Goal: Task Accomplishment & Management: Complete application form

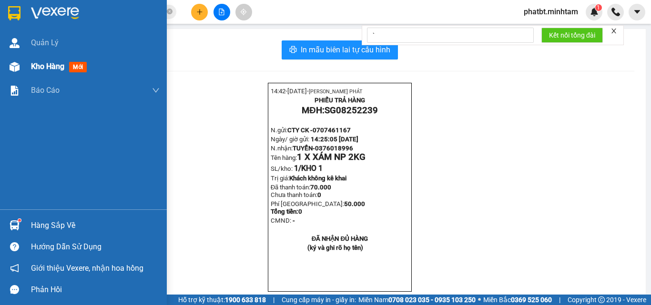
click at [43, 66] on span "Kho hàng" at bounding box center [47, 66] width 33 height 9
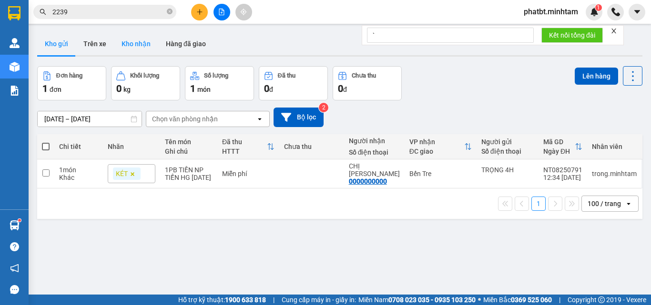
click at [125, 44] on button "Kho nhận" at bounding box center [136, 43] width 44 height 23
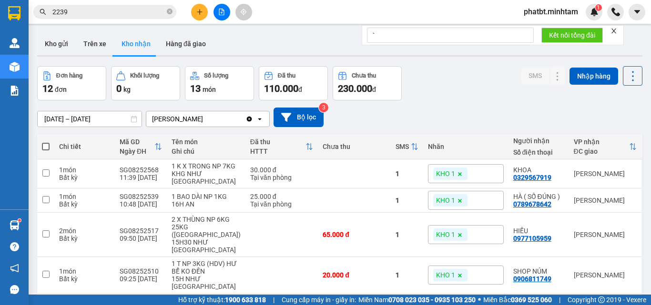
click at [150, 7] on span "2239" at bounding box center [104, 12] width 143 height 14
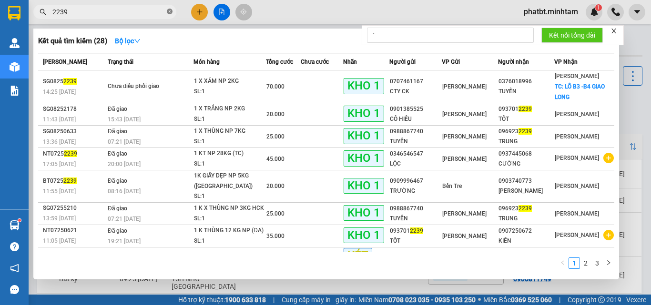
click at [170, 11] on icon "close-circle" at bounding box center [170, 12] width 6 height 6
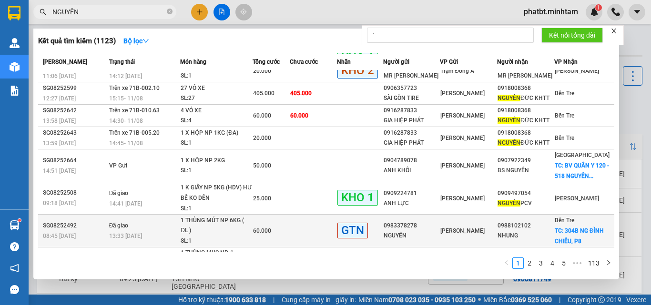
scroll to position [96, 0]
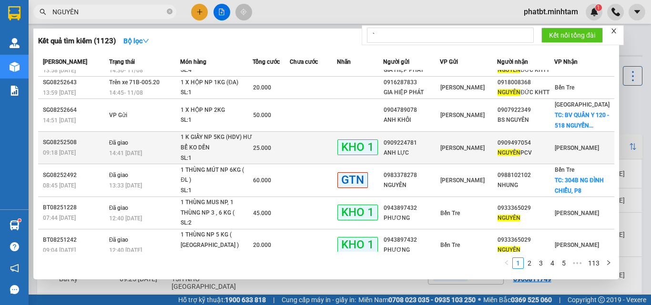
type input "NGUYÊN"
click at [283, 154] on td "25.000" at bounding box center [270, 148] width 37 height 32
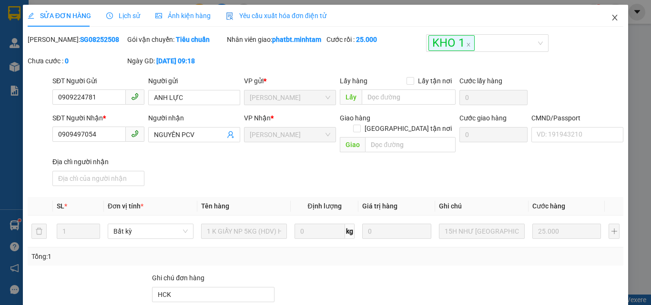
click at [612, 16] on icon "close" at bounding box center [614, 18] width 5 height 6
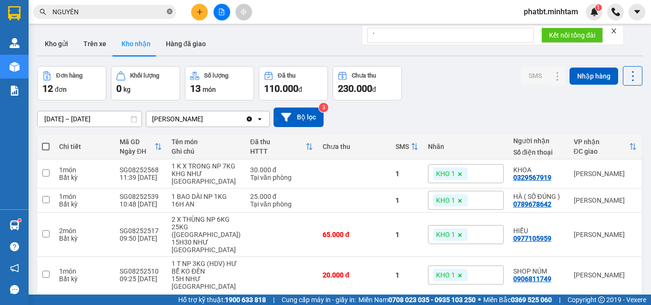
click at [169, 10] on icon "close-circle" at bounding box center [170, 12] width 6 height 6
click at [145, 14] on input "text" at bounding box center [108, 12] width 112 height 10
click at [60, 42] on button "Kho gửi" at bounding box center [56, 43] width 39 height 23
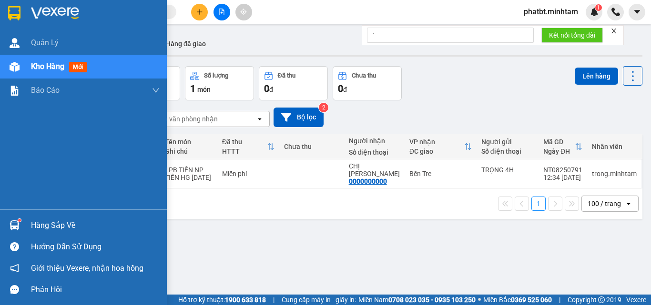
click at [43, 226] on div "Hàng sắp về" at bounding box center [95, 226] width 129 height 14
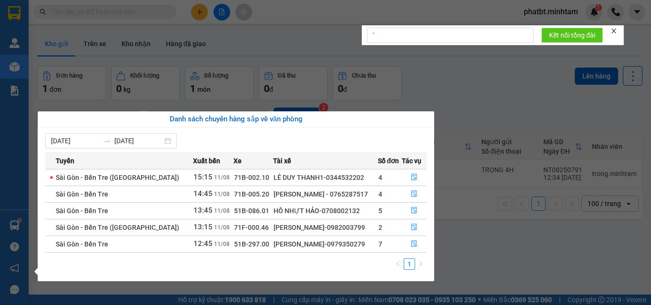
click at [471, 242] on section "Kết quả tìm kiếm ( 1123 ) Bộ lọc Mã ĐH Trạng thái Món hàng Tổng cước Chưa cước …" at bounding box center [325, 152] width 651 height 305
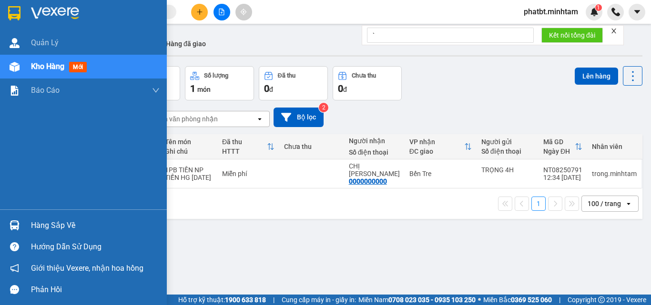
click at [57, 225] on div "Hàng sắp về" at bounding box center [95, 226] width 129 height 14
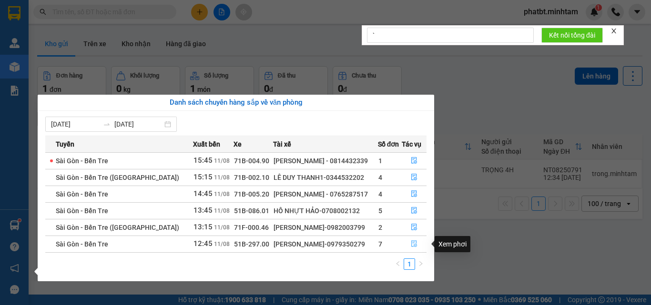
click at [412, 242] on icon "file-done" at bounding box center [414, 244] width 6 height 7
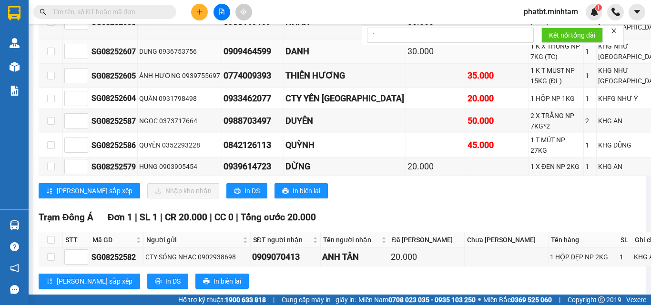
scroll to position [825, 0]
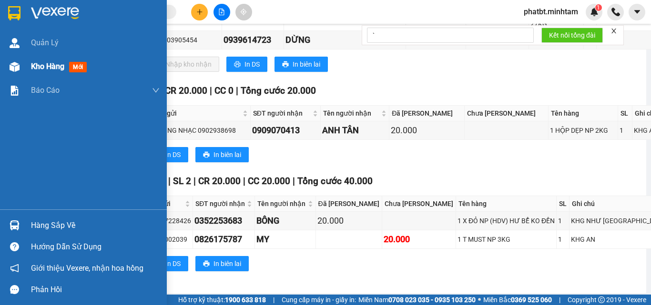
click at [45, 71] on span "Kho hàng" at bounding box center [47, 66] width 33 height 9
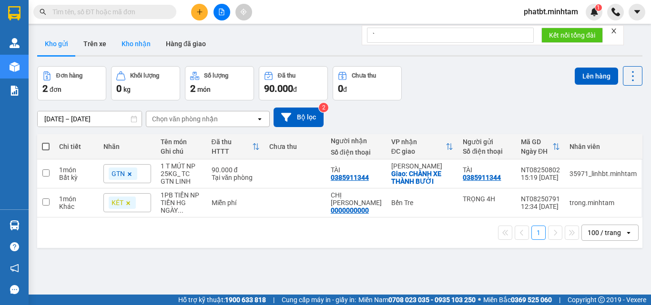
click at [143, 44] on button "Kho nhận" at bounding box center [136, 43] width 44 height 23
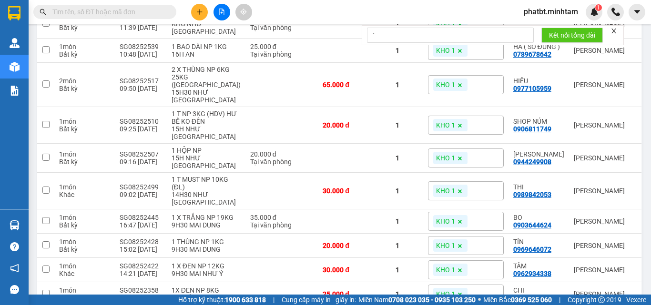
scroll to position [151, 0]
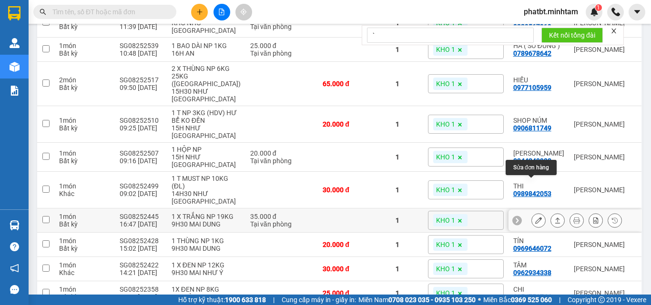
click at [531, 212] on button at bounding box center [537, 220] width 13 height 17
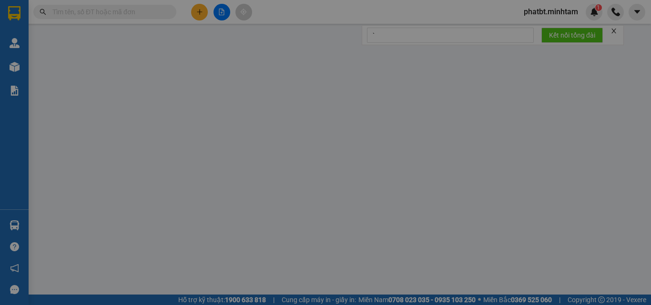
type input "0909308672"
type input "LỘC"
type input "0903644624"
type input "BO"
type input "KBM"
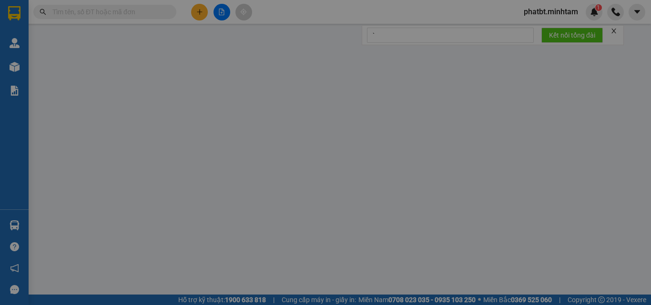
type input "35.000"
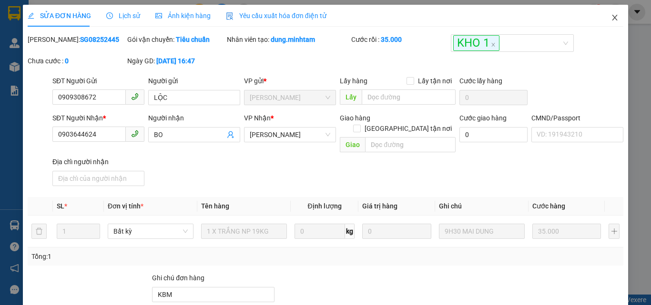
click at [612, 18] on icon "close" at bounding box center [614, 18] width 5 height 6
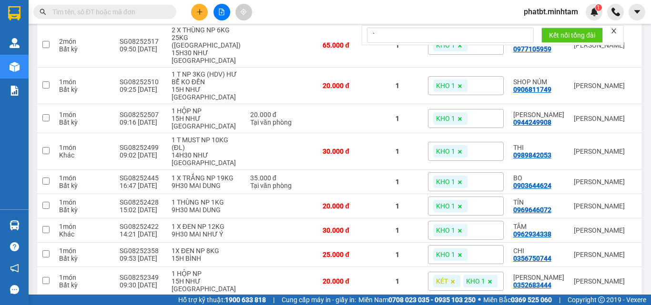
scroll to position [190, 0]
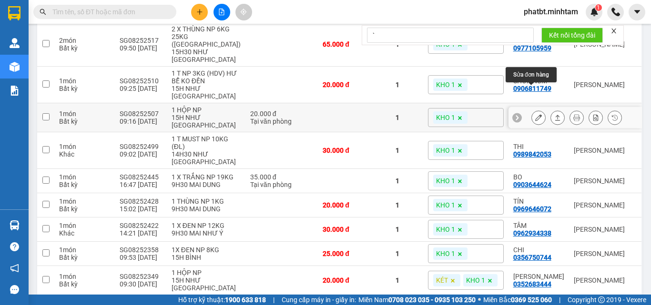
click at [535, 114] on icon at bounding box center [538, 117] width 7 height 7
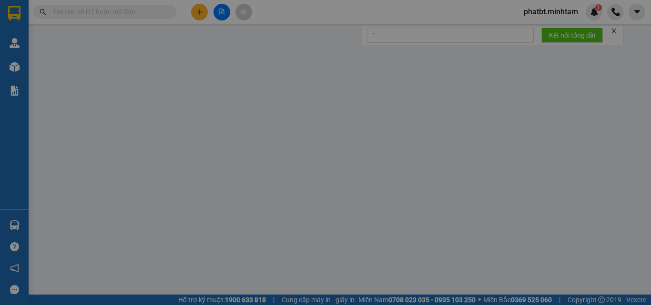
type input "0792285410"
type input "MINH"
type input "0944249908"
type input "[PERSON_NAME]"
type input "KNM"
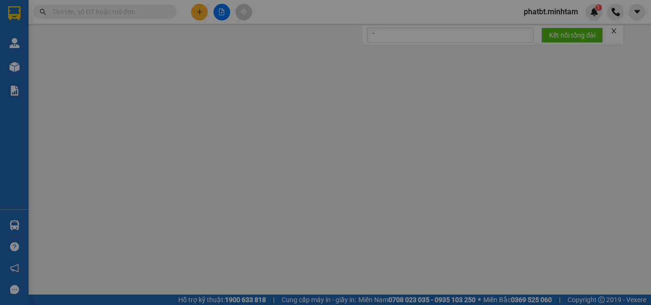
type input "20.000"
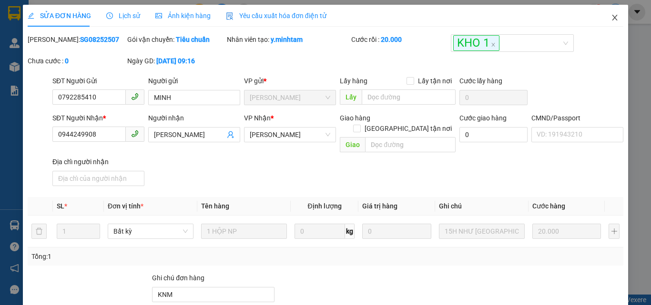
click at [613, 18] on span "Close" at bounding box center [614, 18] width 27 height 27
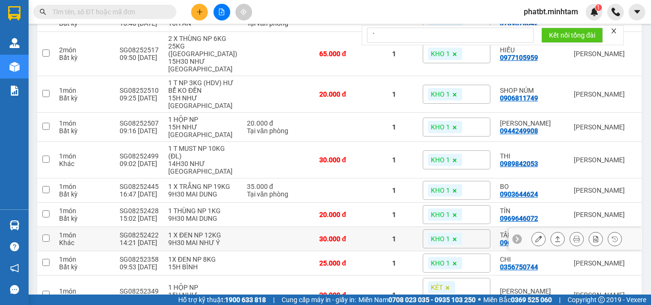
scroll to position [340, 0]
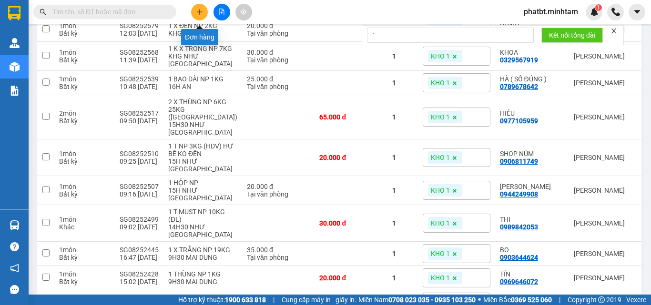
click at [197, 16] on button at bounding box center [199, 12] width 17 height 17
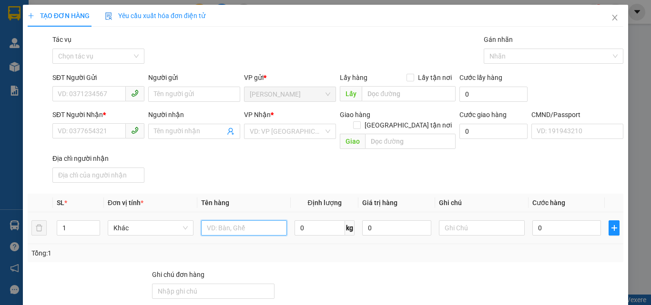
click at [234, 220] on input "text" at bounding box center [244, 227] width 86 height 15
type input "1 GIỎ BAO NP 24KG (DA)"
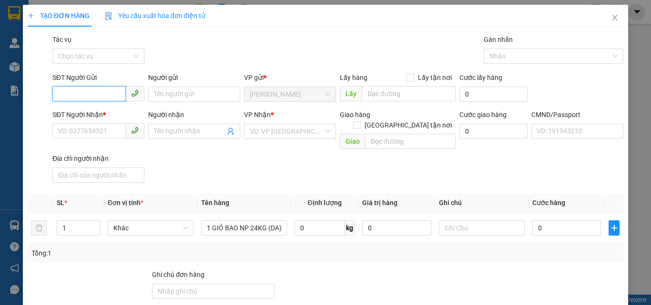
click at [109, 100] on input "SĐT Người Gửi" at bounding box center [88, 93] width 73 height 15
paste input "0388547724"
type input "0388547724"
click at [104, 110] on div "0388547724 - DÌ 9" at bounding box center [98, 113] width 80 height 10
type input "DÌ 9"
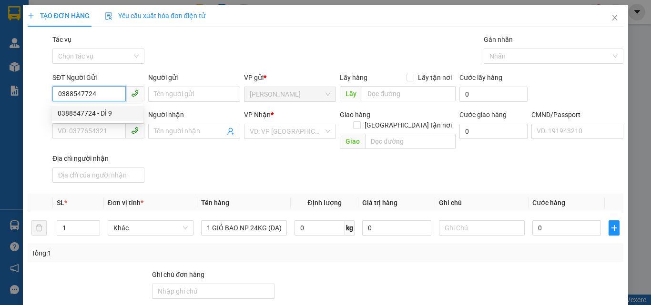
type input "0933774978"
type input "TUẤN"
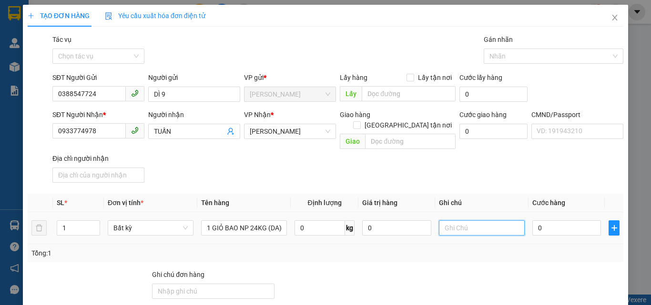
click at [458, 221] on input "text" at bounding box center [482, 227] width 86 height 15
type input "19H30 PHÁT"
click at [549, 220] on input "0" at bounding box center [566, 227] width 69 height 15
type input "4"
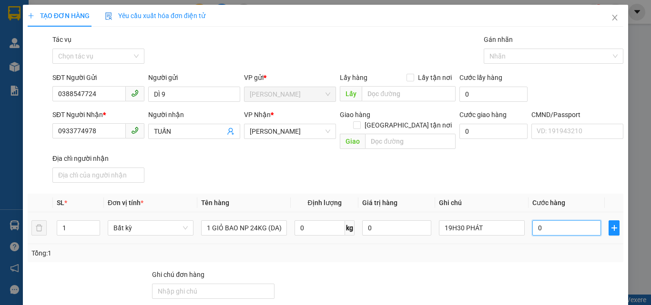
type input "4"
type input "40"
type input "40.000"
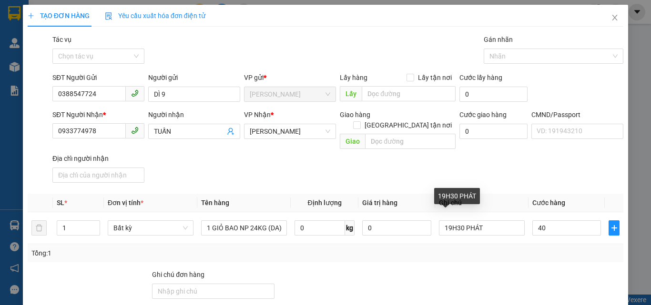
type input "40.000"
click at [481, 155] on div "SĐT Người Nhận * 0933774978 Người nhận TUẤN VP Nhận * [PERSON_NAME] hàng [GEOGR…" at bounding box center [337, 148] width 574 height 77
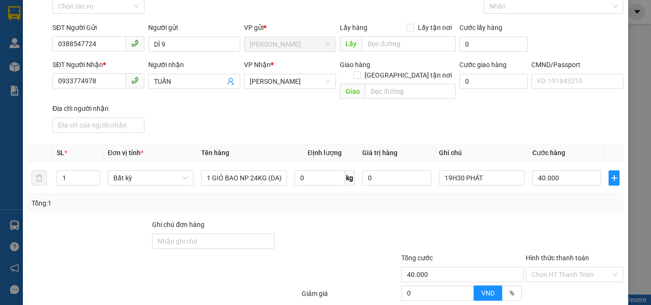
scroll to position [129, 0]
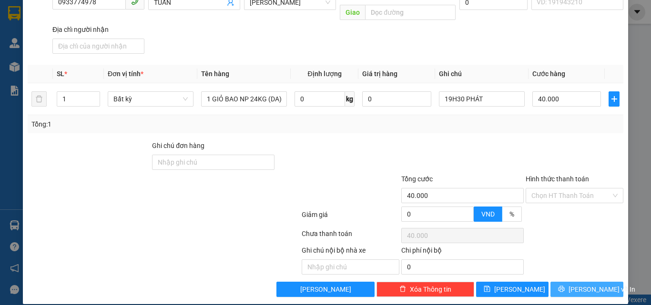
click at [564, 286] on icon "printer" at bounding box center [561, 289] width 7 height 7
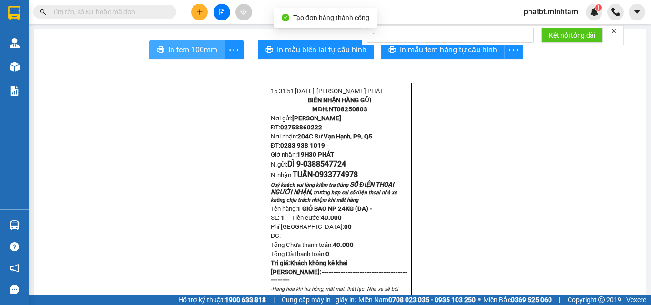
click at [203, 50] on span "In tem 100mm" at bounding box center [192, 50] width 49 height 12
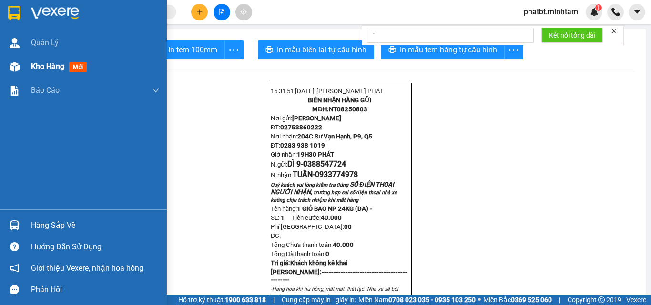
click at [15, 65] on img at bounding box center [15, 67] width 10 height 10
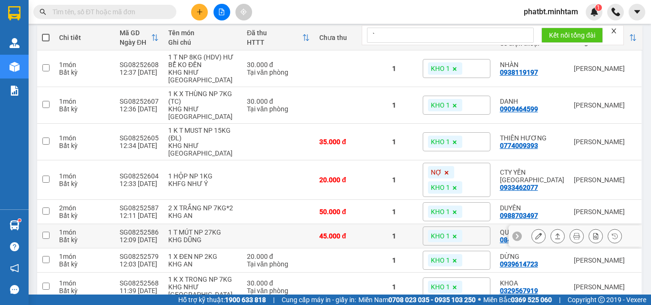
scroll to position [127, 0]
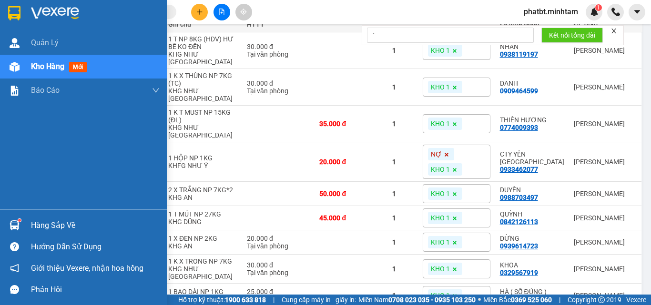
click at [48, 227] on div "Hàng sắp về" at bounding box center [95, 226] width 129 height 14
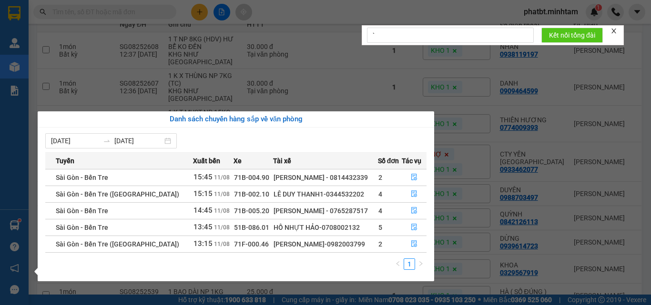
click at [439, 227] on section "Kết quả tìm kiếm ( 1123 ) Bộ lọc Mã ĐH Trạng thái Món hàng Tổng cước Chưa cước …" at bounding box center [325, 152] width 651 height 305
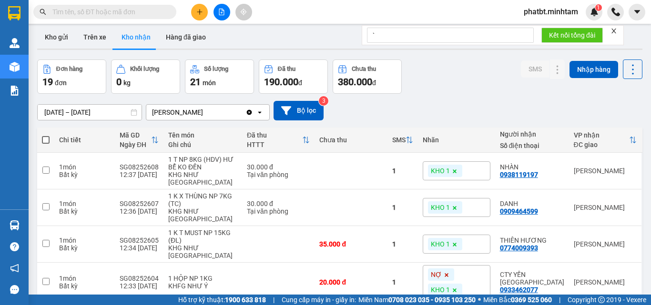
scroll to position [0, 0]
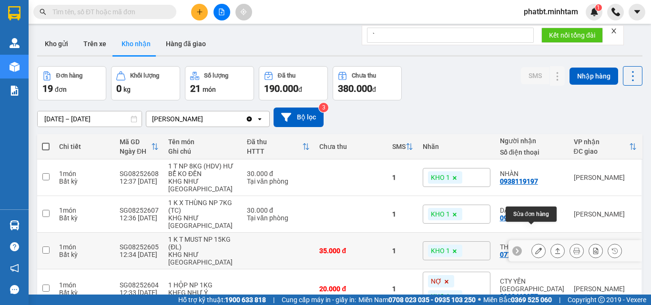
click at [535, 248] on icon at bounding box center [538, 251] width 7 height 7
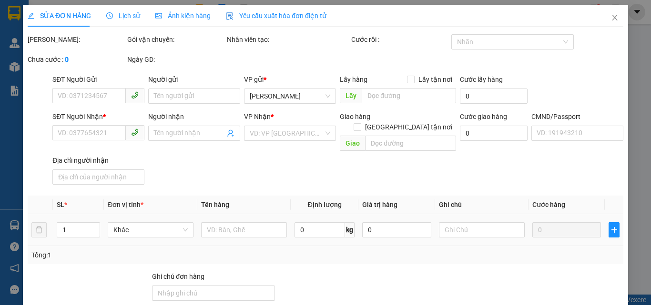
type input "0939755697"
type input "ÁNH HƯƠNG"
type input "0774009393"
type input "THIÊN HƯƠNG"
type input "HCK BM"
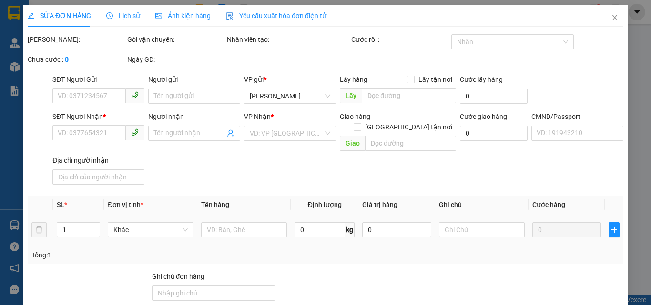
type input "35.000"
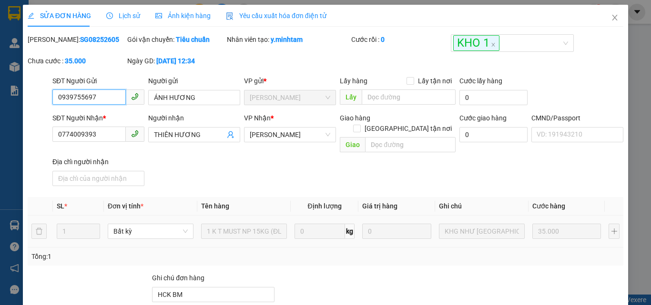
scroll to position [132, 0]
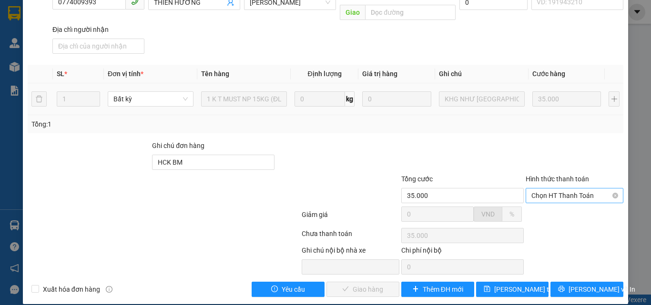
drag, startPoint x: 544, startPoint y: 184, endPoint x: 541, endPoint y: 194, distance: 10.5
click at [544, 189] on span "Chọn HT Thanh Toán" at bounding box center [574, 196] width 86 height 14
click at [535, 210] on div "Tại văn phòng" at bounding box center [568, 204] width 97 height 15
type input "35.000"
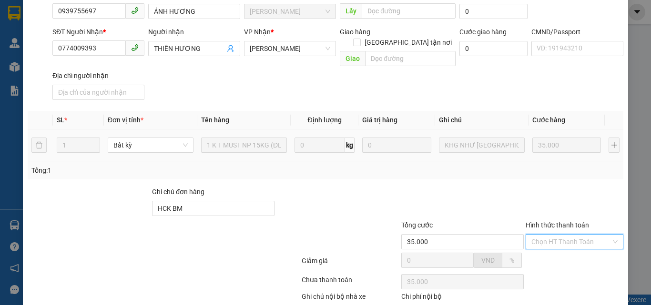
scroll to position [5, 0]
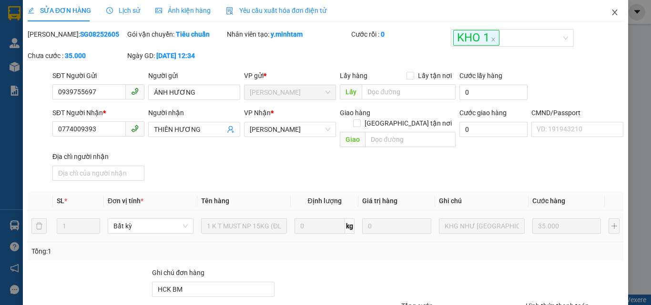
click at [611, 14] on icon "close" at bounding box center [615, 13] width 8 height 8
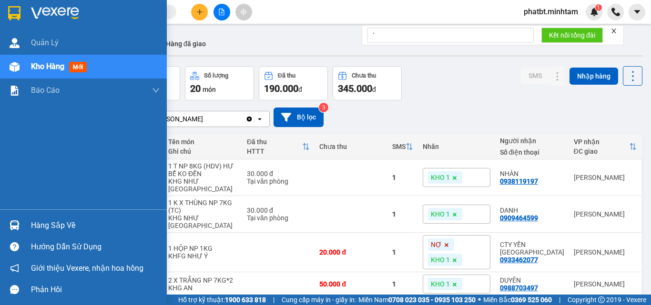
click at [30, 224] on div "Hàng sắp về" at bounding box center [83, 225] width 167 height 21
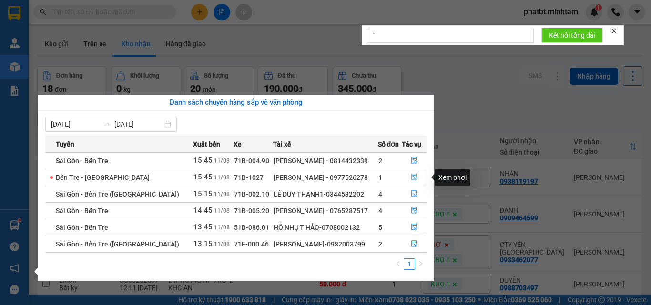
click at [415, 178] on icon "file-done" at bounding box center [414, 177] width 7 height 7
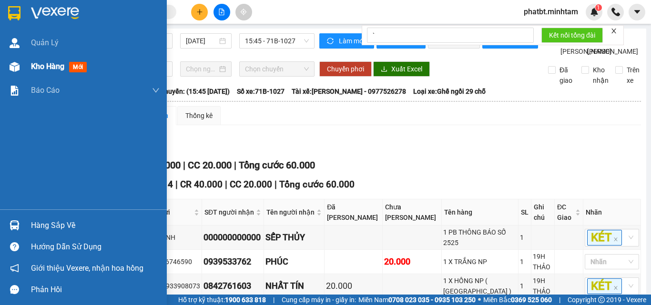
click at [19, 63] on img at bounding box center [15, 67] width 10 height 10
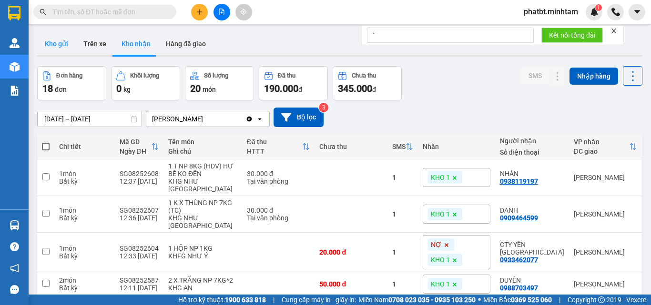
click at [57, 40] on button "Kho gửi" at bounding box center [56, 43] width 39 height 23
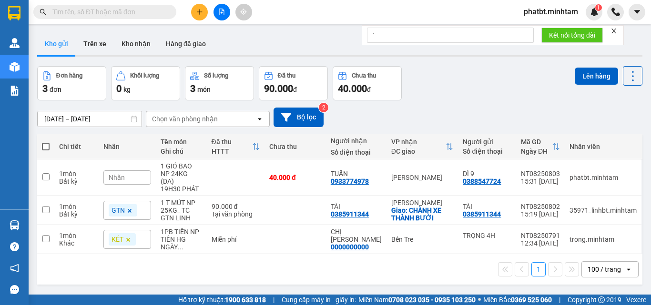
click at [223, 14] on icon "file-add" at bounding box center [221, 12] width 7 height 7
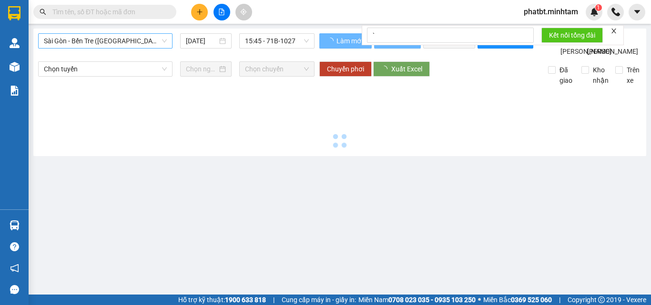
click at [109, 42] on span "Sài Gòn - Bến Tre ([GEOGRAPHIC_DATA])" at bounding box center [105, 41] width 123 height 14
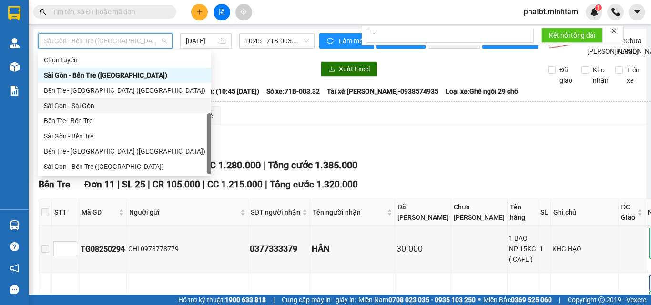
scroll to position [15, 0]
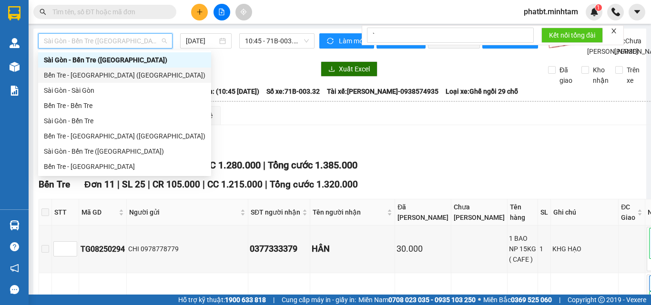
click at [79, 70] on div "Bến Tre - [GEOGRAPHIC_DATA] ([GEOGRAPHIC_DATA])" at bounding box center [124, 75] width 161 height 10
type input "[DATE]"
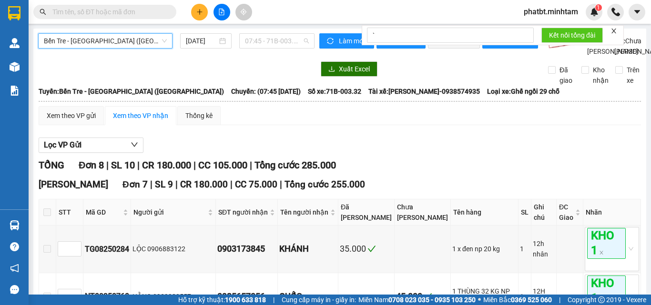
drag, startPoint x: 281, startPoint y: 42, endPoint x: 278, endPoint y: 64, distance: 21.6
click at [281, 44] on span "07:45 - 71B-003.32" at bounding box center [277, 41] width 64 height 14
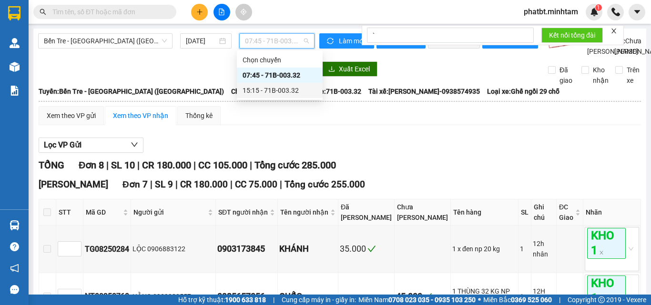
click at [271, 92] on div "15:15 - 71B-003.32" at bounding box center [279, 90] width 74 height 10
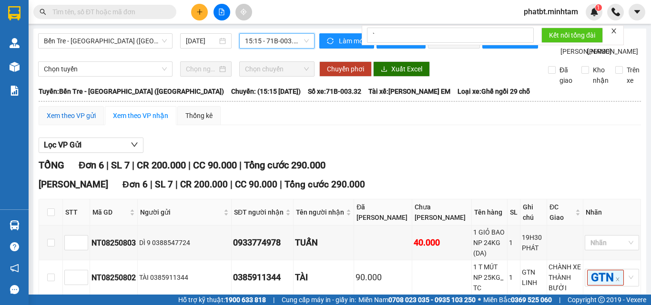
click at [75, 121] on div "Xem theo VP gửi" at bounding box center [71, 115] width 49 height 10
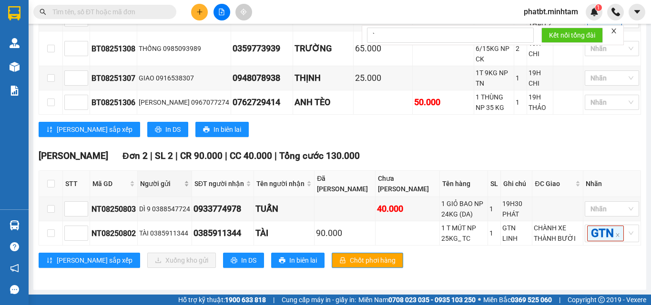
scroll to position [226, 0]
click at [46, 200] on td at bounding box center [51, 209] width 24 height 24
click at [51, 205] on input "checkbox" at bounding box center [51, 209] width 8 height 8
checkbox input "true"
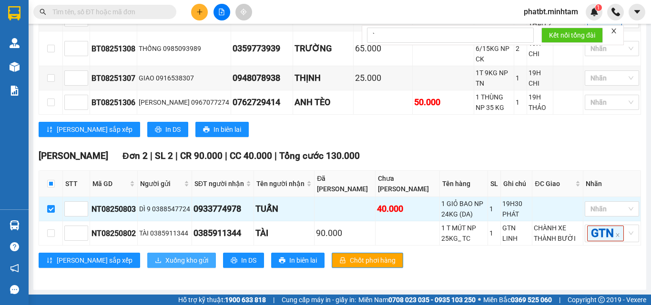
click at [165, 265] on span "Xuống kho gửi" at bounding box center [186, 260] width 43 height 10
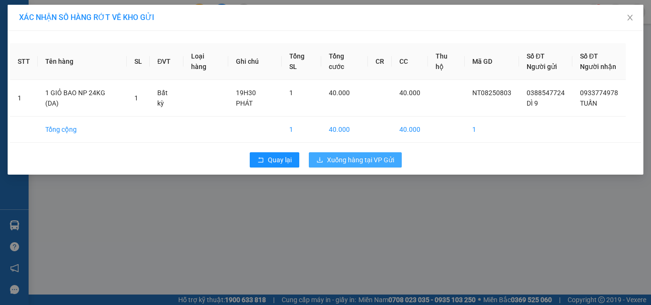
click at [363, 157] on span "Xuống hàng tại VP Gửi" at bounding box center [360, 160] width 67 height 10
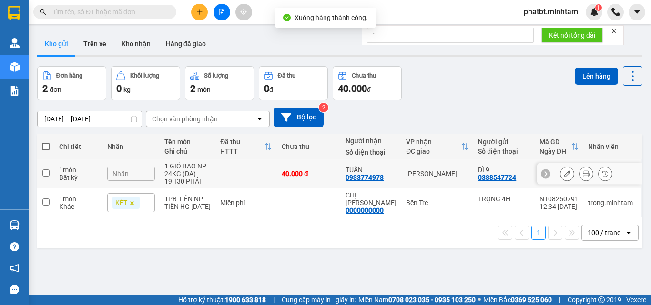
click at [563, 174] on icon at bounding box center [566, 173] width 7 height 7
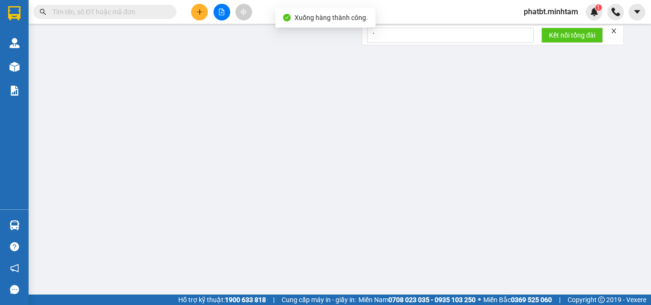
type input "0388547724"
type input "DÌ 9"
type input "0933774978"
type input "TUẤN"
type input "40.000"
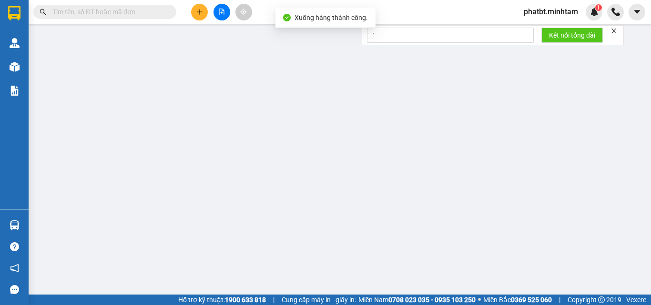
type input "40.000"
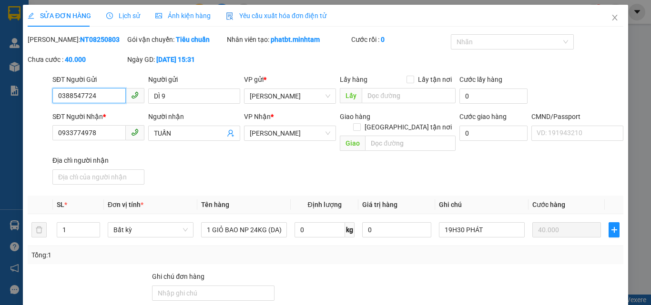
click at [106, 99] on input "0388547724" at bounding box center [88, 95] width 73 height 15
click at [106, 98] on input "0388547724" at bounding box center [88, 95] width 73 height 15
paste input "0707356962"
type input "0707356962"
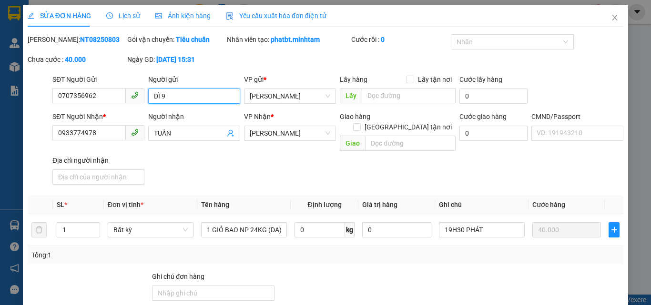
click at [168, 95] on input "DÌ 9" at bounding box center [194, 96] width 92 height 15
type input "D"
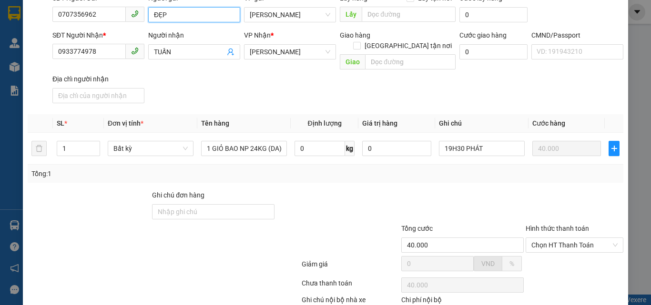
scroll to position [131, 0]
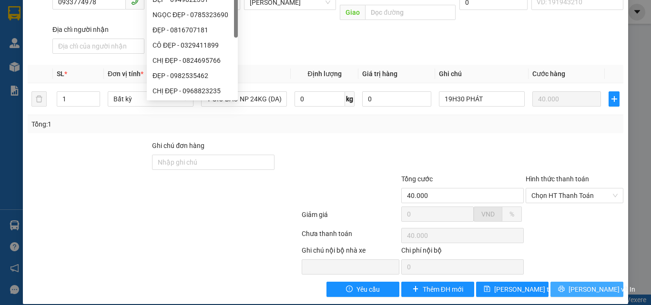
type input "ĐẸP"
click at [576, 284] on span "[PERSON_NAME] và In" at bounding box center [601, 289] width 67 height 10
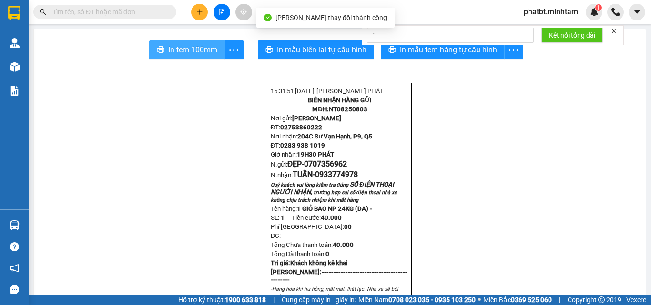
click at [205, 54] on span "In tem 100mm" at bounding box center [192, 50] width 49 height 12
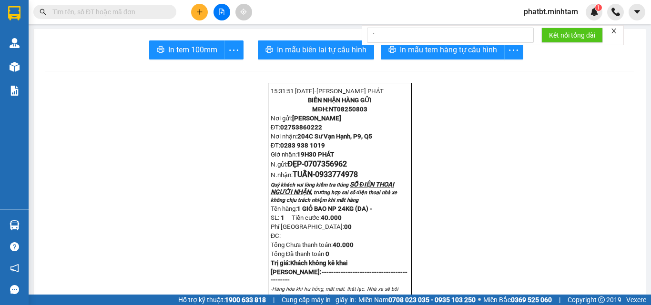
click at [144, 12] on input "text" at bounding box center [108, 12] width 112 height 10
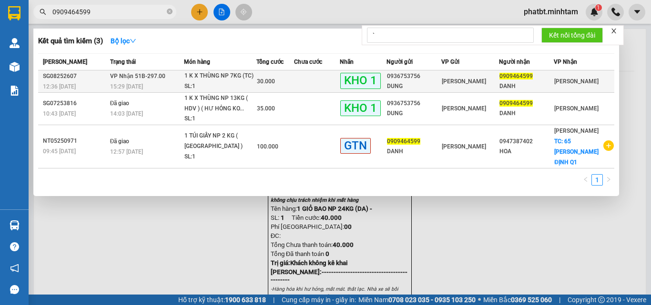
type input "0909464599"
click at [234, 82] on div "SL: 1" at bounding box center [219, 86] width 71 height 10
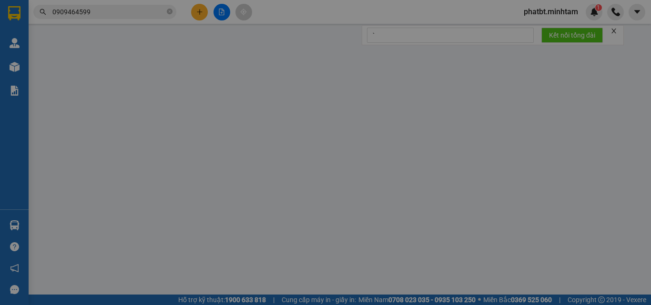
type input "0936753756"
type input "DUNG"
type input "0909464599"
type input "DANH"
type input "HCK BM"
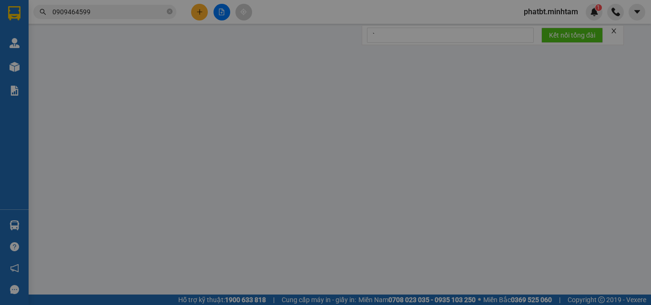
type input "30.000"
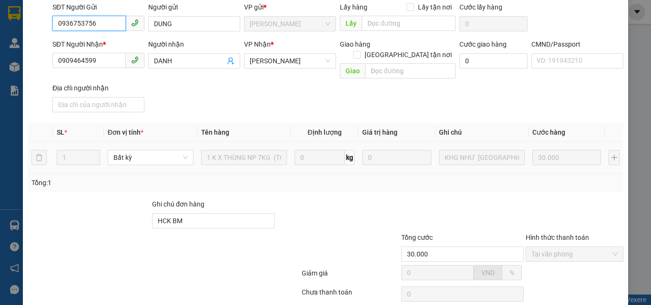
scroll to position [132, 0]
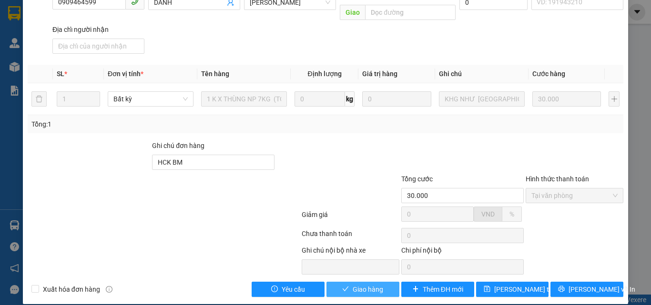
click at [366, 284] on span "Giao hàng" at bounding box center [367, 289] width 30 height 10
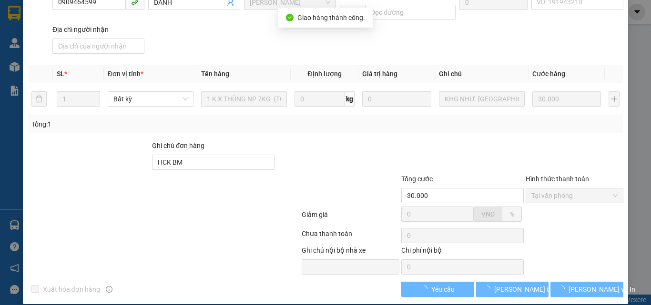
scroll to position [141, 0]
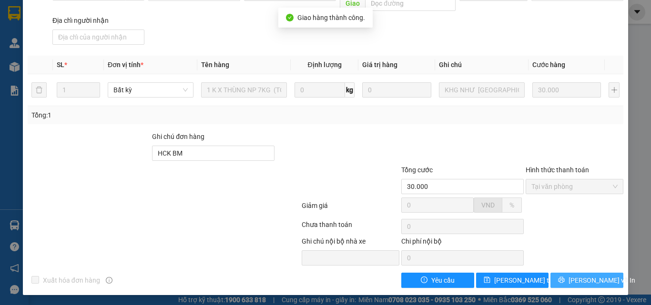
click at [584, 283] on span "[PERSON_NAME] và In" at bounding box center [601, 280] width 67 height 10
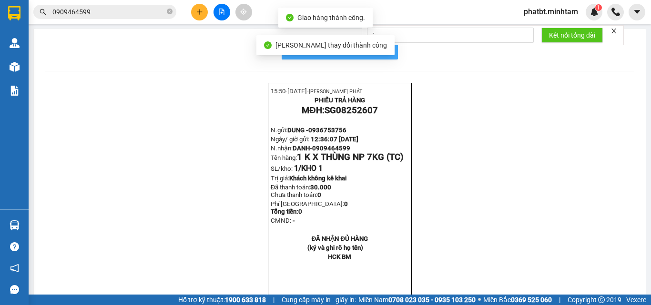
click at [383, 50] on span "In mẫu biên lai tự cấu hình" at bounding box center [346, 50] width 90 height 12
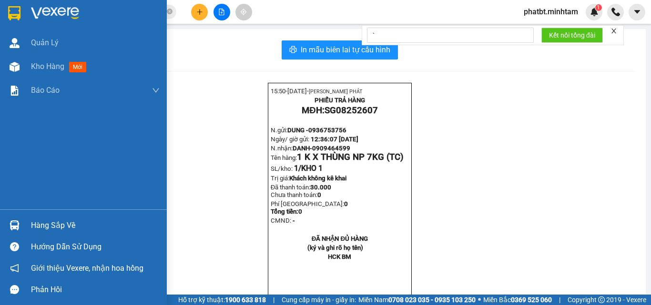
click at [53, 231] on div "Hàng sắp về" at bounding box center [95, 226] width 129 height 14
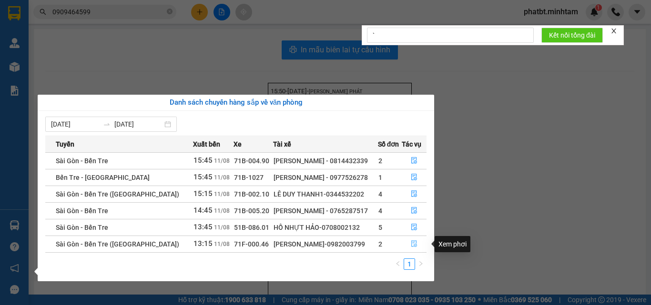
click at [414, 244] on icon "file-done" at bounding box center [414, 244] width 7 height 7
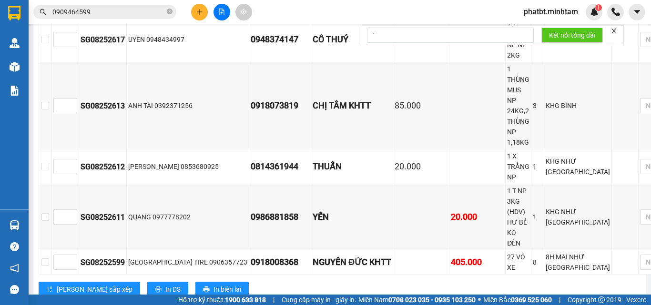
scroll to position [266, 0]
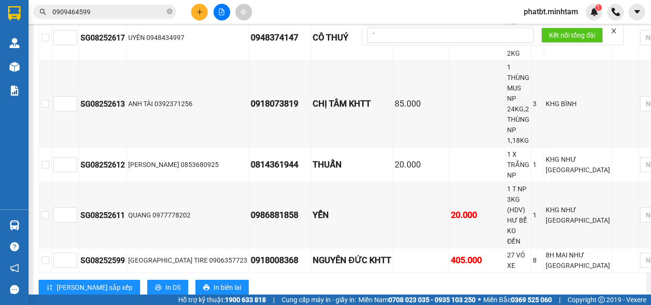
click at [199, 16] on button at bounding box center [199, 12] width 17 height 17
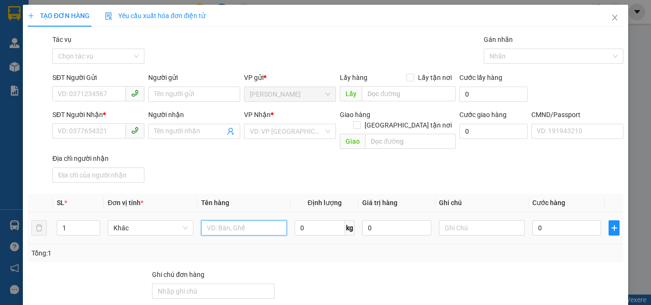
click at [220, 220] on input "text" at bounding box center [244, 227] width 86 height 15
type input "1 XỐP XANH NP 4KG (HDV0"
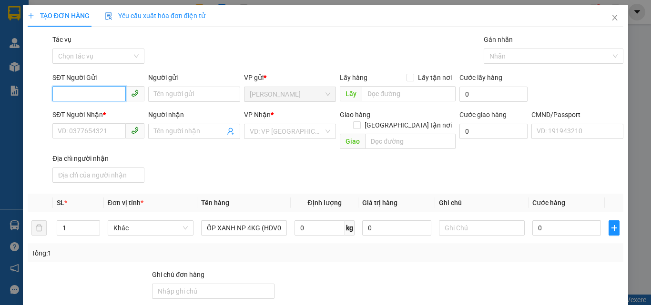
click at [94, 95] on input "SĐT Người Gửi" at bounding box center [88, 93] width 73 height 15
type input "0966651150"
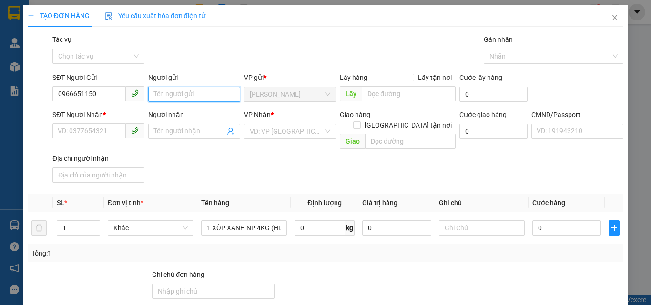
click at [169, 93] on input "Người gửi" at bounding box center [194, 94] width 92 height 15
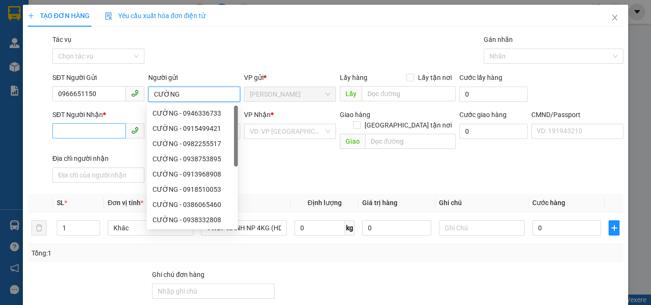
type input "CƯỜNG"
click at [74, 126] on input "SĐT Người Nhận *" at bounding box center [88, 130] width 73 height 15
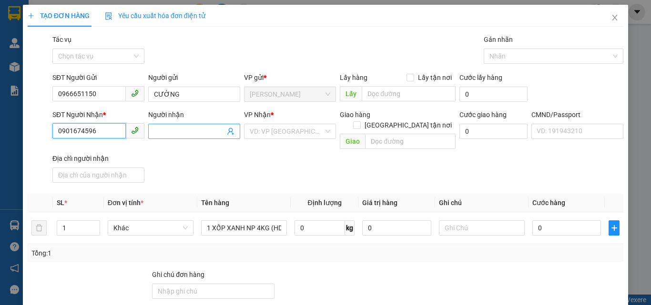
type input "0901674596"
click at [171, 133] on input "Người nhận" at bounding box center [189, 131] width 71 height 10
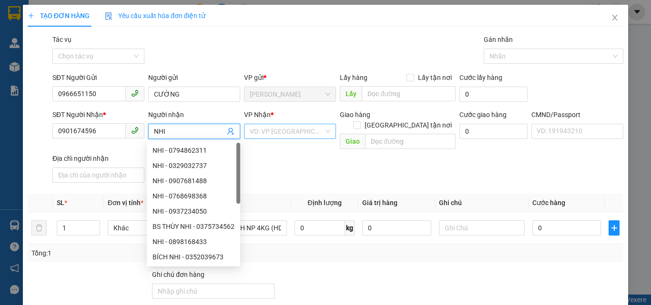
type input "NHI"
click at [294, 138] on input "search" at bounding box center [287, 131] width 74 height 14
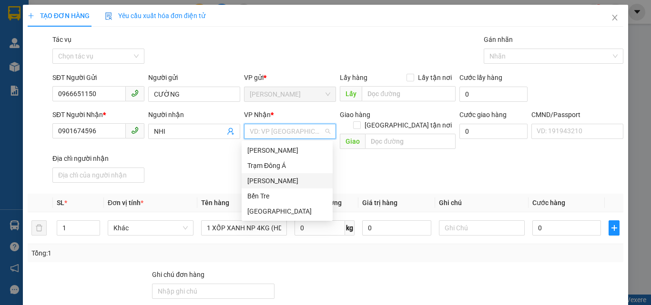
click at [265, 176] on div "[PERSON_NAME]" at bounding box center [287, 181] width 80 height 10
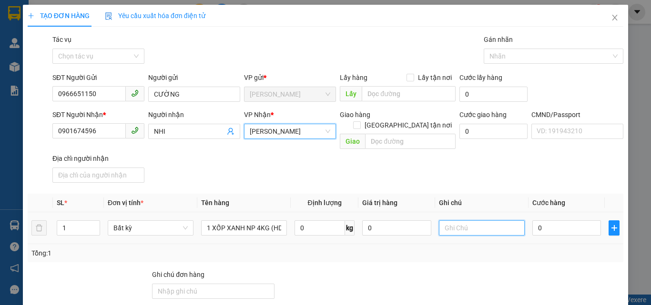
click at [457, 223] on input "text" at bounding box center [482, 227] width 86 height 15
type input "19H30 PHÁT"
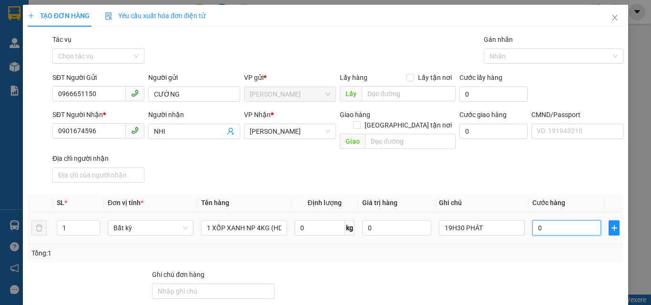
click at [537, 220] on input "0" at bounding box center [566, 227] width 69 height 15
type input "2"
type input "20"
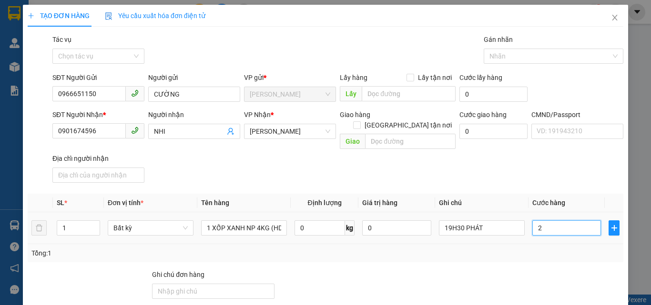
type input "20"
type input "20.000"
click at [500, 170] on div "SĐT Người Nhận * 0901674596 Người nhận NHI VP Nhận * [PERSON_NAME] hàng [GEOGRA…" at bounding box center [337, 148] width 574 height 77
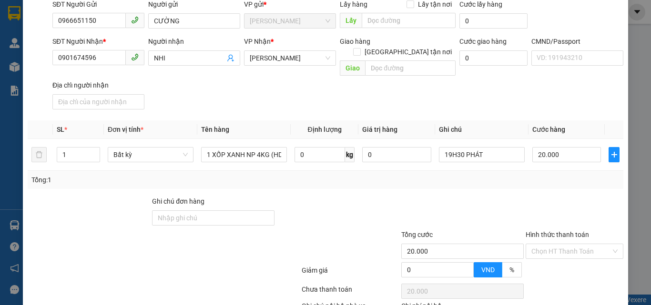
scroll to position [129, 0]
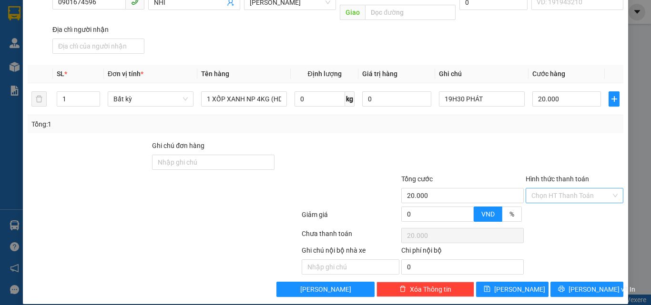
click at [559, 189] on input "Hình thức thanh toán" at bounding box center [571, 196] width 80 height 14
click at [554, 205] on div "Tại văn phòng" at bounding box center [568, 204] width 85 height 10
type input "0"
click at [510, 143] on div at bounding box center [462, 156] width 124 height 33
click at [564, 286] on icon "printer" at bounding box center [561, 289] width 7 height 7
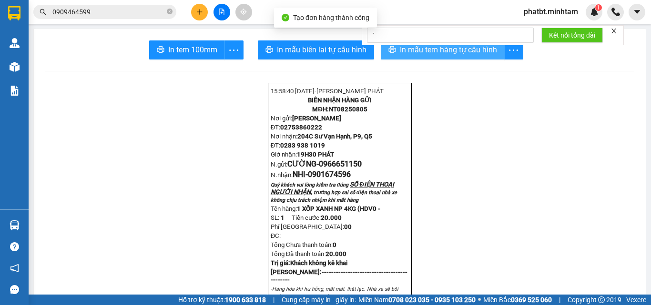
click at [424, 54] on span "In mẫu tem hàng tự cấu hình" at bounding box center [448, 50] width 97 height 12
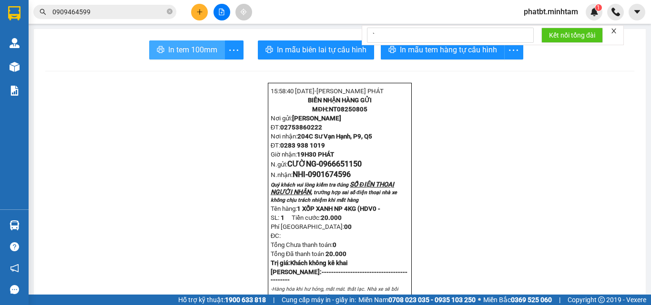
click at [206, 46] on span "In tem 100mm" at bounding box center [192, 50] width 49 height 12
click at [172, 12] on span "0909464599" at bounding box center [104, 12] width 143 height 14
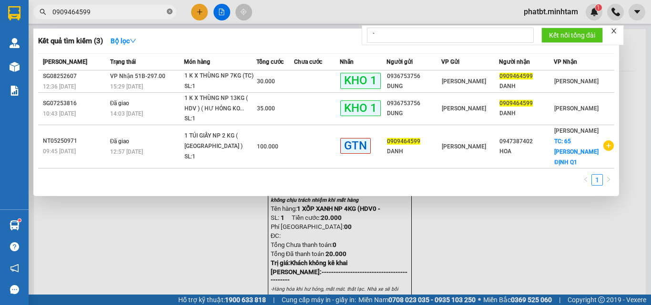
click at [169, 14] on icon "close-circle" at bounding box center [170, 12] width 6 height 6
type input "0798"
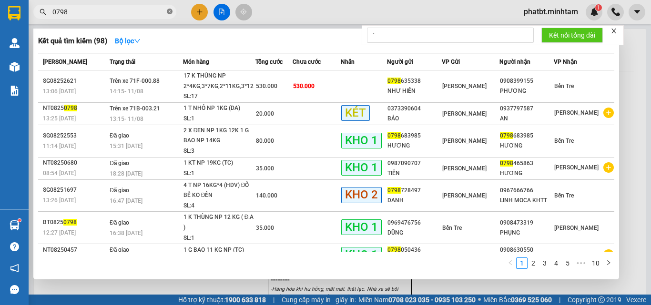
click at [171, 13] on icon "close-circle" at bounding box center [170, 12] width 6 height 6
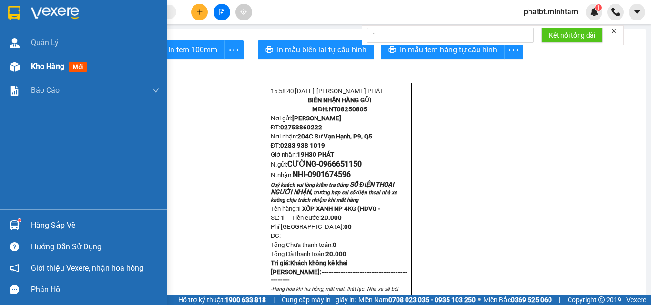
click at [34, 70] on span "Kho hàng" at bounding box center [47, 66] width 33 height 9
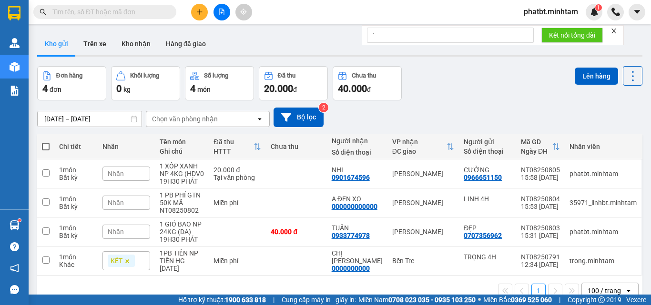
click at [47, 148] on span at bounding box center [46, 147] width 8 height 8
click at [46, 142] on input "checkbox" at bounding box center [46, 142] width 0 height 0
checkbox input "true"
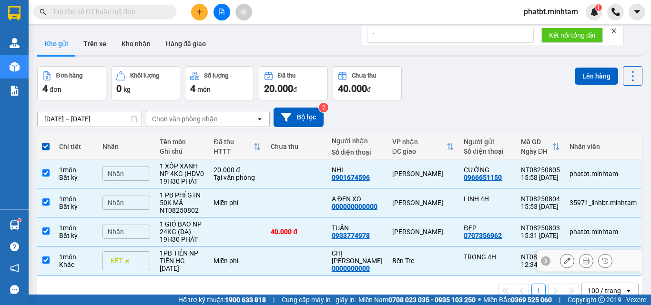
click at [201, 252] on div "1PB TIỀN NP" at bounding box center [182, 254] width 45 height 8
checkbox input "false"
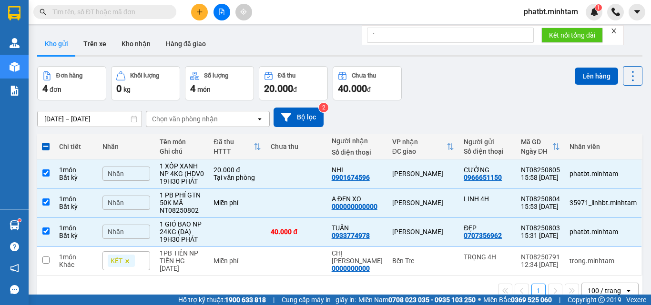
click at [142, 202] on div "Nhãn" at bounding box center [126, 203] width 48 height 14
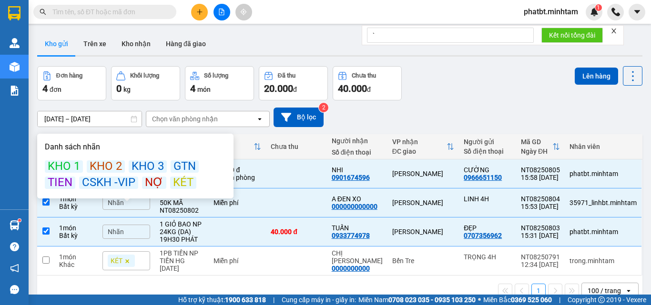
click at [176, 182] on div "KÉT" at bounding box center [183, 183] width 26 height 12
click at [470, 93] on div "Đơn hàng 4 đơn Khối lượng 0 kg Số lượng 4 món Đã thu 20.000 đ Chưa thu 40.000 đ…" at bounding box center [339, 83] width 605 height 34
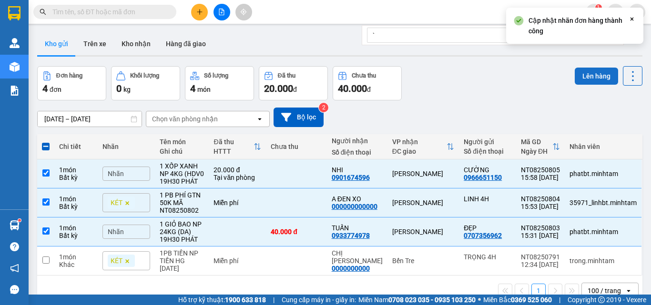
click at [603, 70] on button "Lên hàng" at bounding box center [595, 76] width 43 height 17
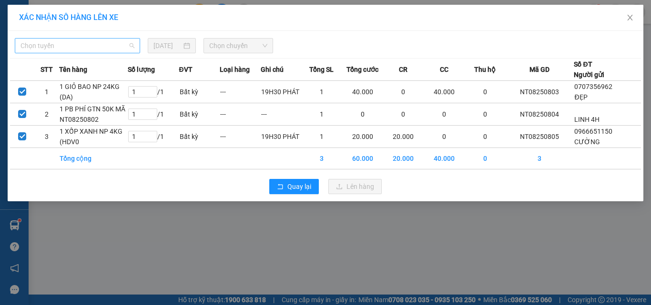
click at [91, 46] on span "Chọn tuyến" at bounding box center [77, 46] width 114 height 14
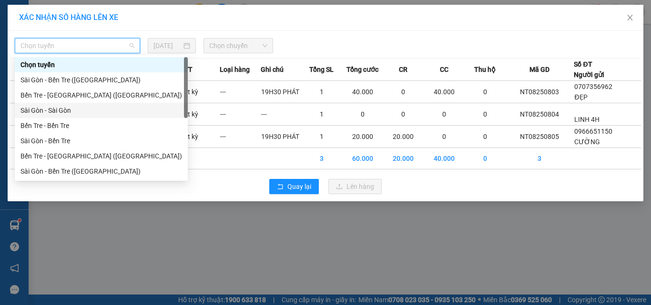
scroll to position [15, 0]
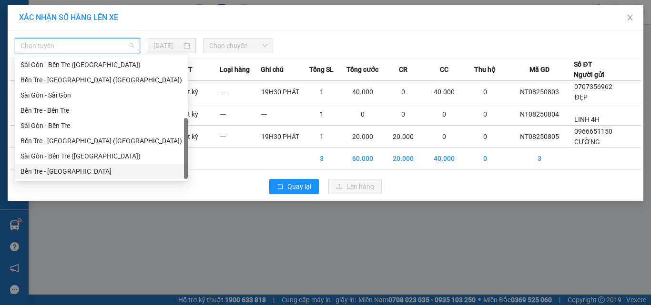
click at [65, 169] on div "Bến Tre - [GEOGRAPHIC_DATA]" at bounding box center [100, 171] width 161 height 10
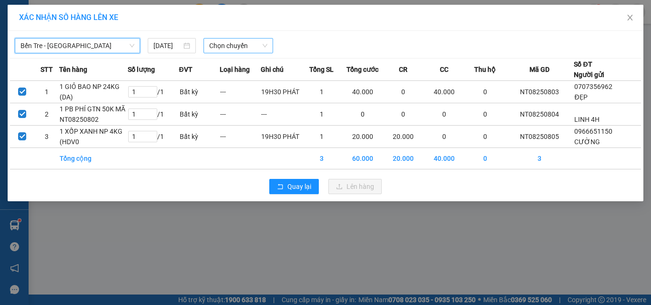
click at [230, 44] on span "Chọn chuyến" at bounding box center [238, 46] width 59 height 14
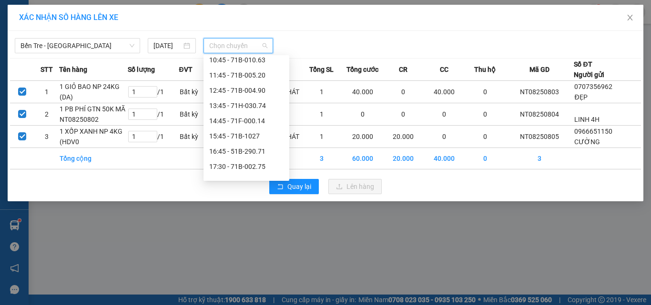
scroll to position [212, 0]
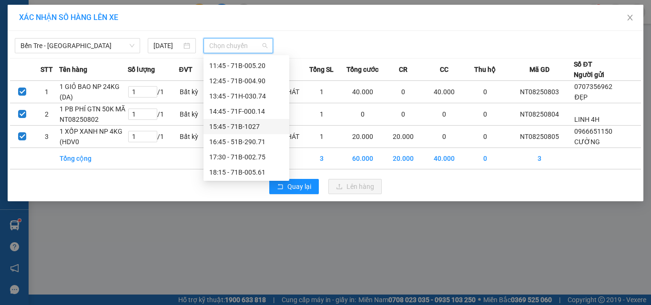
click at [258, 126] on div "15:45 - 71B-1027" at bounding box center [246, 126] width 74 height 10
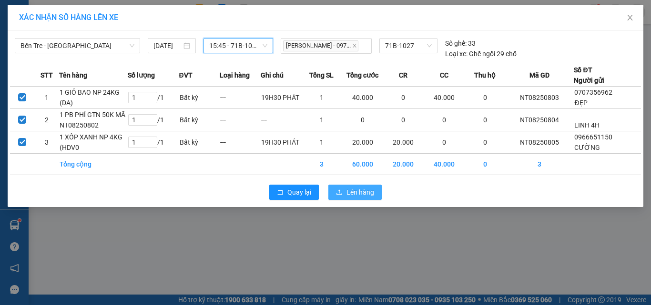
click at [360, 198] on span "Lên hàng" at bounding box center [360, 192] width 28 height 10
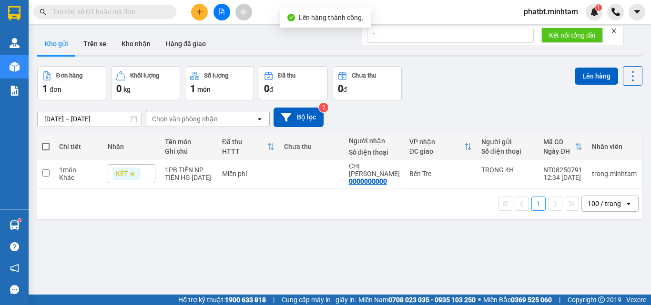
click at [222, 15] on button at bounding box center [221, 12] width 17 height 17
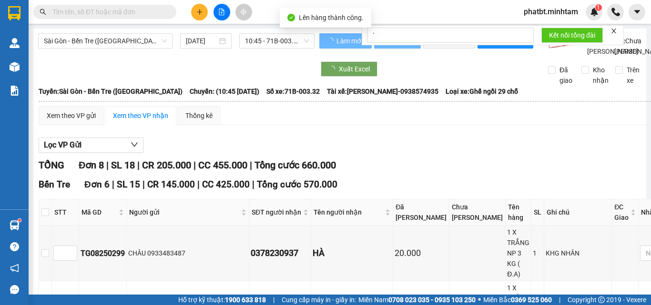
click at [100, 44] on span "Sài Gòn - Bến Tre ([GEOGRAPHIC_DATA])" at bounding box center [105, 41] width 123 height 14
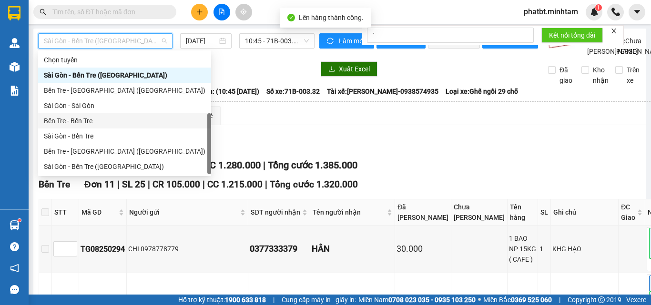
scroll to position [15, 0]
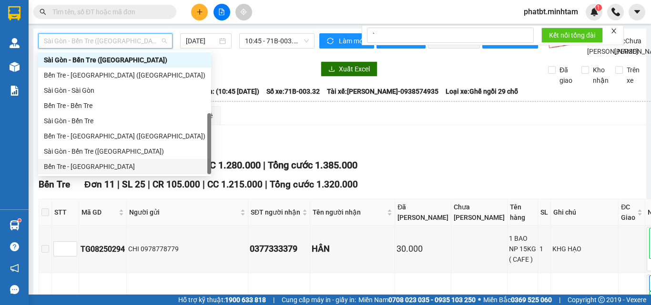
click at [101, 163] on div "Bến Tre - [GEOGRAPHIC_DATA]" at bounding box center [124, 166] width 161 height 10
type input "[DATE]"
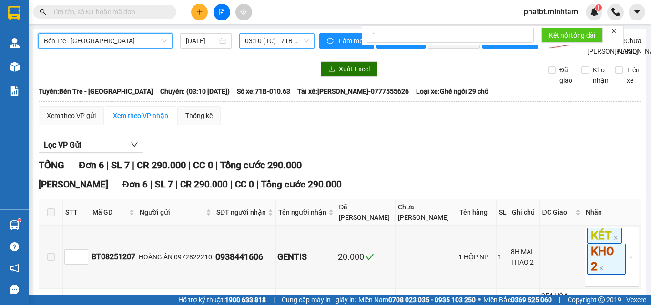
click at [271, 45] on span "03:10 (TC) - 71B-010.63" at bounding box center [277, 41] width 64 height 14
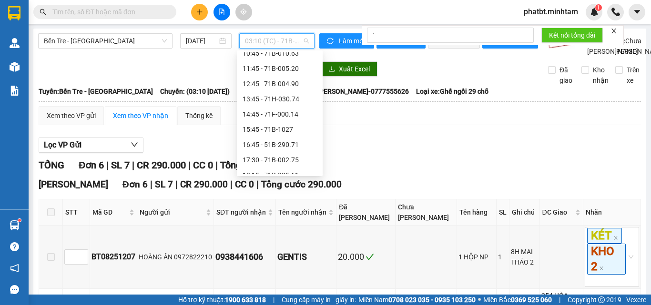
scroll to position [208, 0]
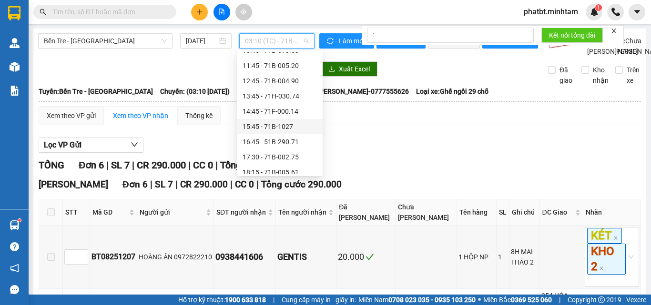
click at [295, 123] on div "15:45 - 71B-1027" at bounding box center [279, 126] width 74 height 10
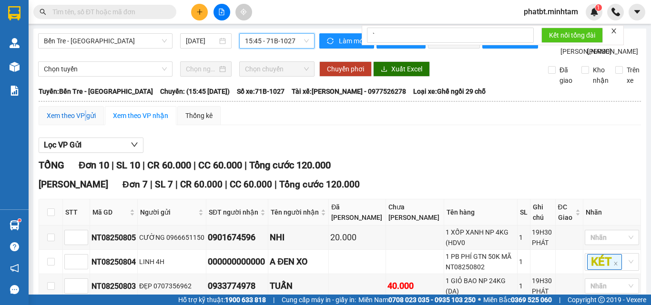
click at [86, 121] on div "Xem theo VP gửi" at bounding box center [71, 115] width 49 height 10
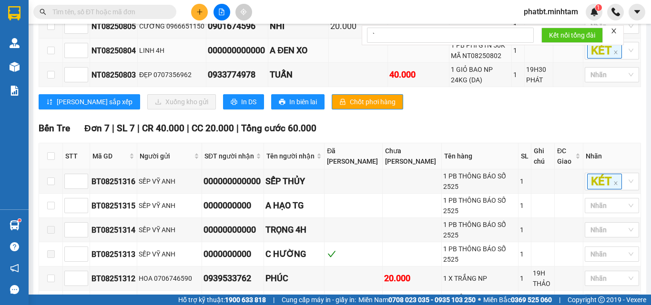
scroll to position [127, 0]
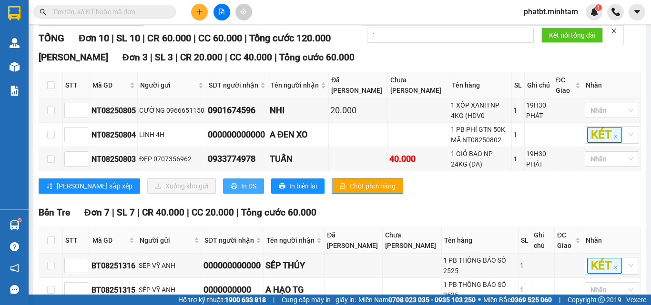
click at [241, 191] on span "In DS" at bounding box center [248, 186] width 15 height 10
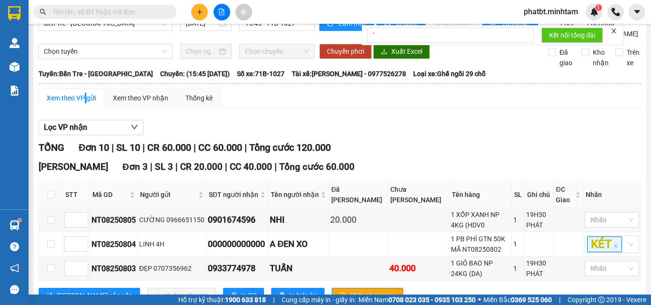
scroll to position [0, 0]
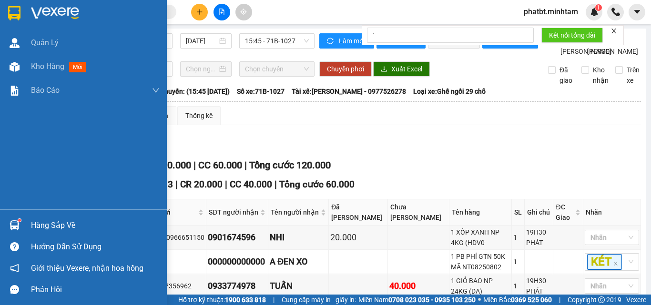
click at [43, 229] on div "Hàng sắp về" at bounding box center [95, 226] width 129 height 14
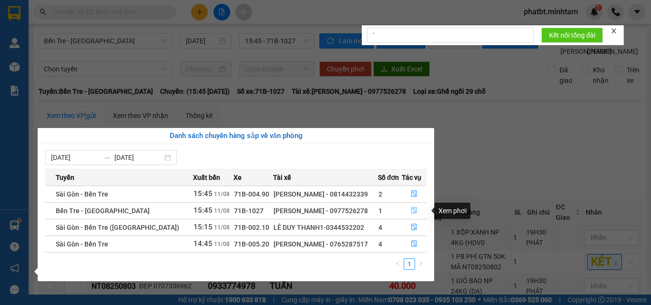
click at [411, 208] on icon "file-done" at bounding box center [414, 210] width 7 height 7
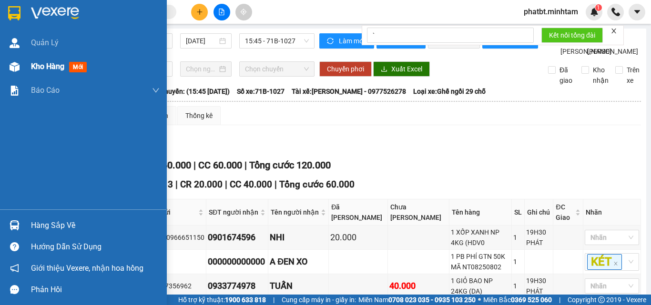
click at [22, 56] on div "Kho hàng mới" at bounding box center [83, 67] width 167 height 24
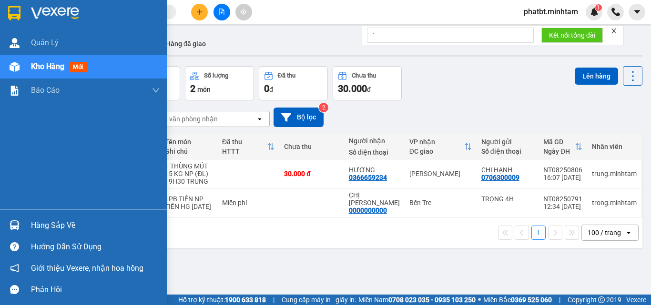
click at [27, 225] on div "Hàng sắp về" at bounding box center [83, 225] width 167 height 21
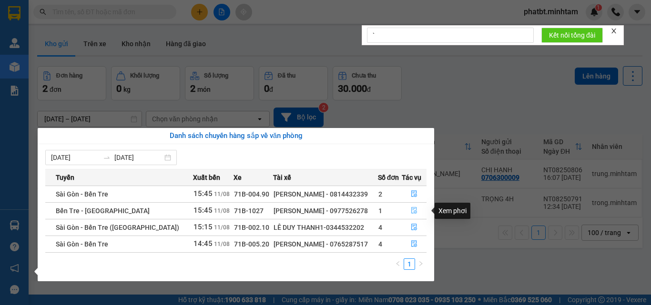
click at [413, 210] on icon "file-done" at bounding box center [414, 210] width 7 height 7
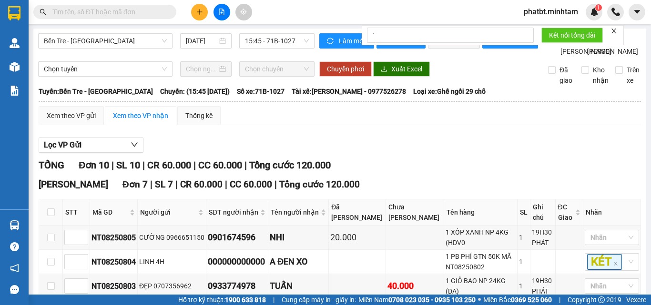
click at [130, 121] on div "Xem theo VP nhận" at bounding box center [140, 115] width 55 height 10
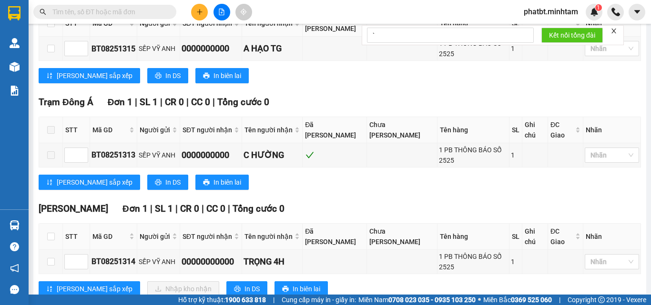
scroll to position [442, 0]
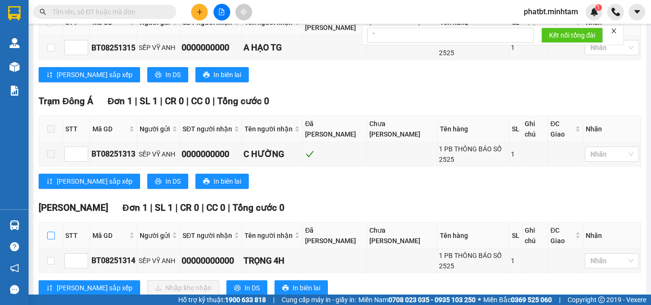
click at [51, 232] on input "checkbox" at bounding box center [51, 236] width 8 height 8
checkbox input "true"
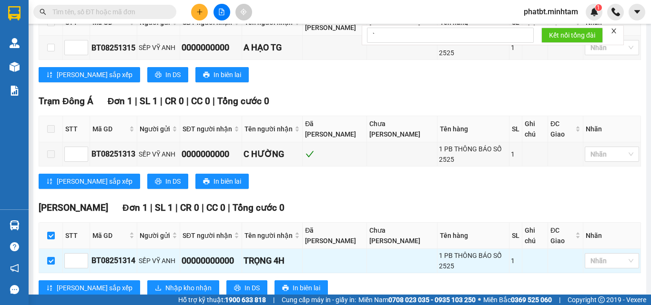
checkbox input "true"
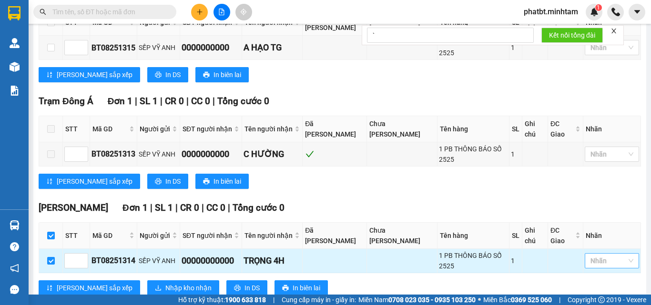
click at [601, 255] on div at bounding box center [607, 260] width 40 height 11
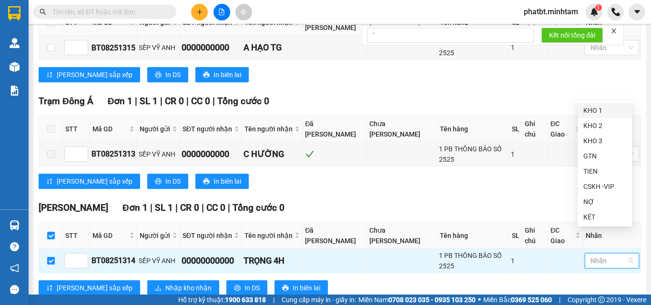
click at [595, 113] on div "KHO 1" at bounding box center [604, 110] width 43 height 10
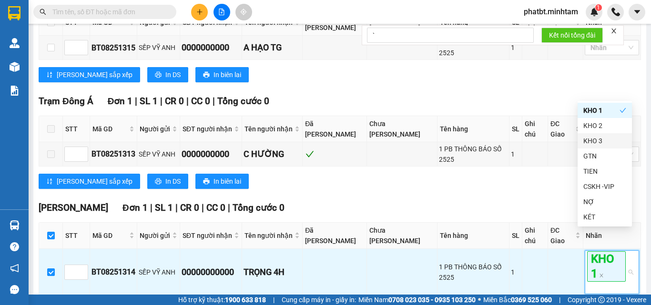
click at [371, 188] on div "TỔNG Đơn 10 | SL 10 | CR 60.000 | CC 60.000 | Tổng cước 120.000 [GEOGRAPHIC_DAT…" at bounding box center [340, 23] width 602 height 615
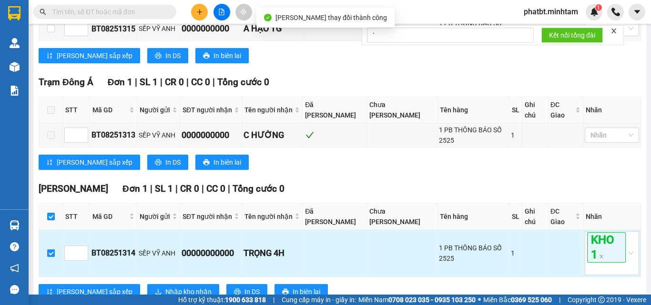
scroll to position [471, 0]
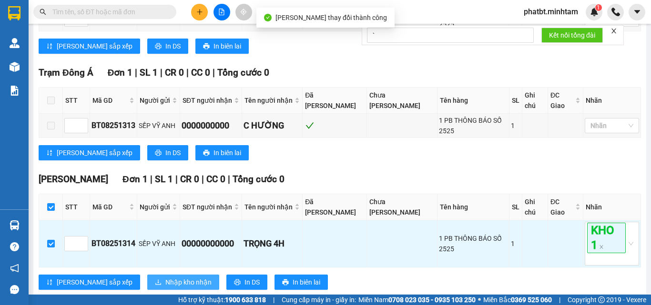
click at [165, 277] on span "Nhập kho nhận" at bounding box center [188, 282] width 46 height 10
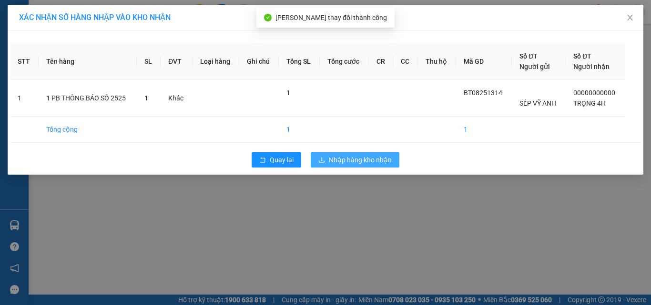
click at [327, 162] on button "Nhập hàng kho nhận" at bounding box center [355, 159] width 89 height 15
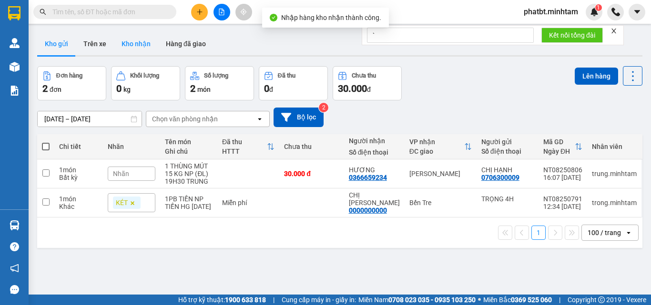
click at [135, 50] on button "Kho nhận" at bounding box center [136, 43] width 44 height 23
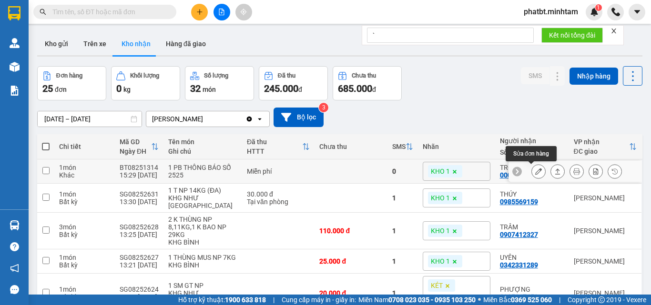
click at [535, 170] on icon at bounding box center [538, 171] width 7 height 7
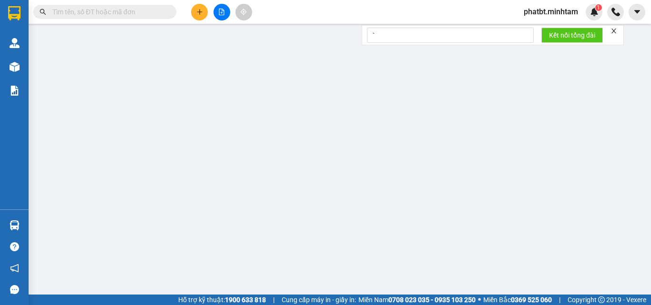
type input "SẾP VỸ ANH"
type input "00000000000"
type input "TRỌNG 4H"
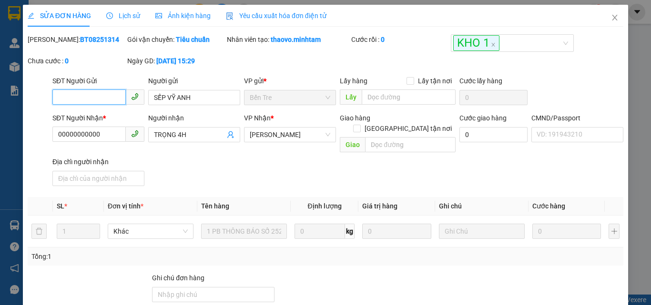
scroll to position [132, 0]
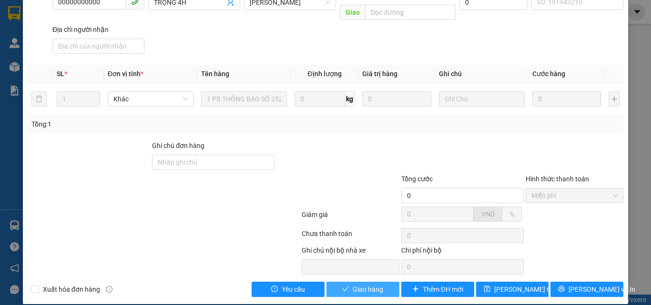
click at [352, 284] on span "Giao hàng" at bounding box center [367, 289] width 30 height 10
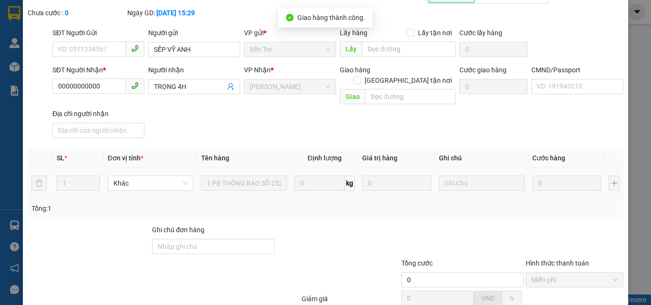
scroll to position [0, 0]
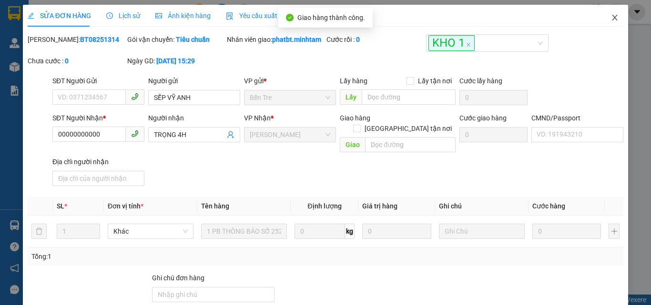
click at [611, 19] on icon "close" at bounding box center [615, 18] width 8 height 8
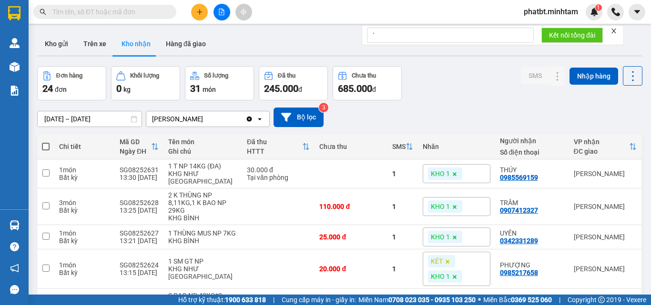
click at [159, 7] on input "text" at bounding box center [108, 12] width 112 height 10
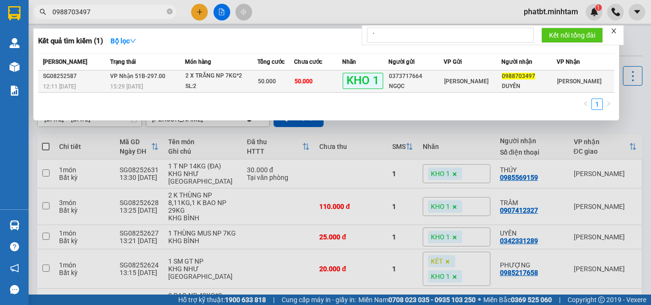
type input "0988703497"
click at [188, 81] on td "2 X TRẮNG NP 7KG*2 SL: 2" at bounding box center [221, 81] width 72 height 22
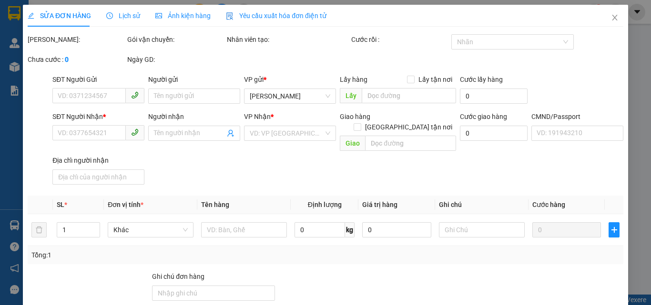
type input "0373717664"
type input "NGỌC"
type input "0988703497"
type input "DUYÊN"
type input "BM"
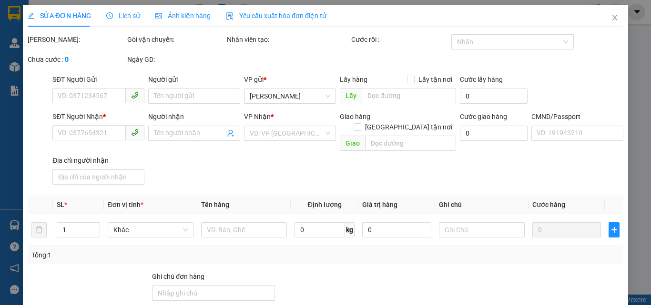
type input "50.000"
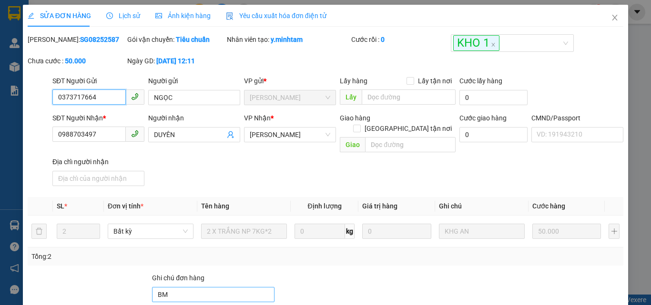
scroll to position [132, 0]
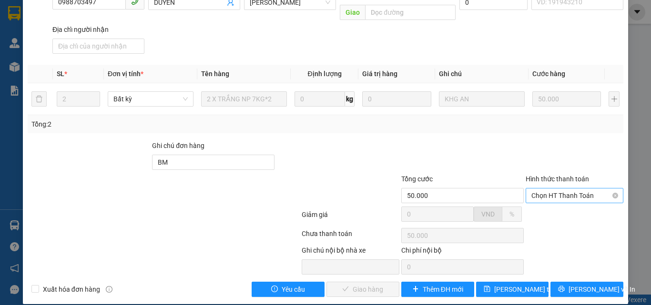
click at [538, 189] on span "Chọn HT Thanh Toán" at bounding box center [574, 196] width 86 height 14
click at [540, 210] on div "Tại văn phòng" at bounding box center [568, 204] width 97 height 15
type input "0"
drag, startPoint x: 377, startPoint y: 280, endPoint x: 372, endPoint y: 276, distance: 6.1
click at [377, 284] on span "[PERSON_NAME] và Giao hàng" at bounding box center [389, 289] width 91 height 10
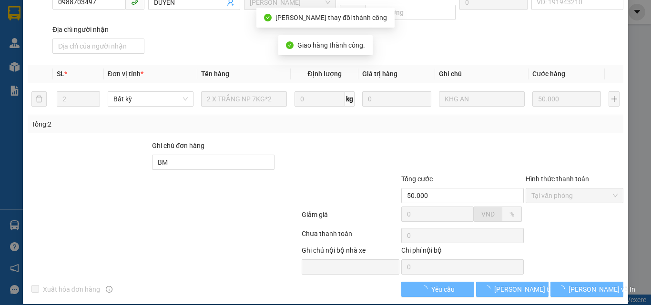
scroll to position [141, 0]
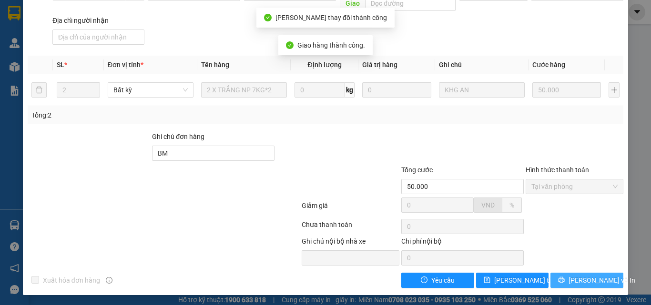
click at [577, 275] on span "[PERSON_NAME] và In" at bounding box center [601, 280] width 67 height 10
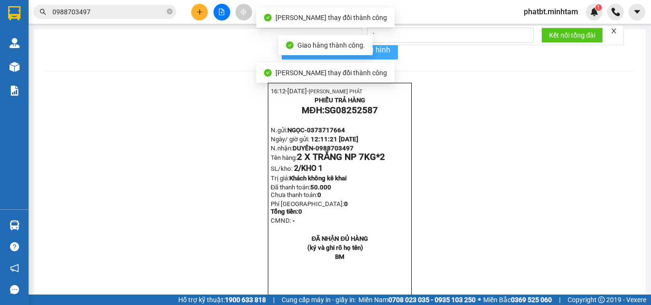
click at [384, 48] on span "In mẫu biên lai tự cấu hình" at bounding box center [346, 50] width 90 height 12
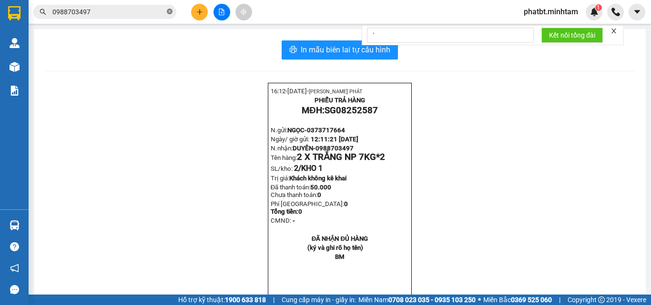
click at [169, 10] on icon "close-circle" at bounding box center [170, 12] width 6 height 6
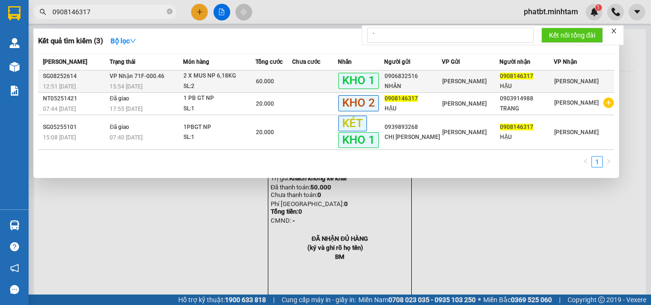
type input "0908146317"
click at [192, 81] on div "2 X MUS NP 6,18KG" at bounding box center [218, 76] width 71 height 10
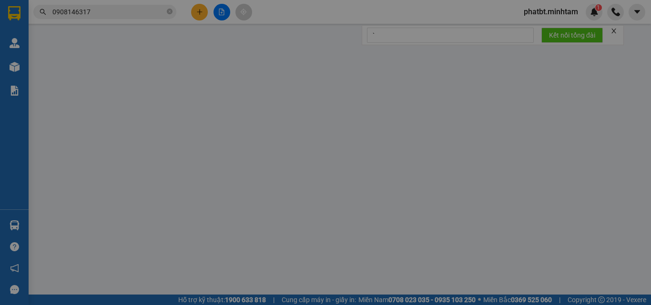
type input "0906832516"
type input "NHÂN"
type input "0908146317"
type input "HẬU"
type input "60.000"
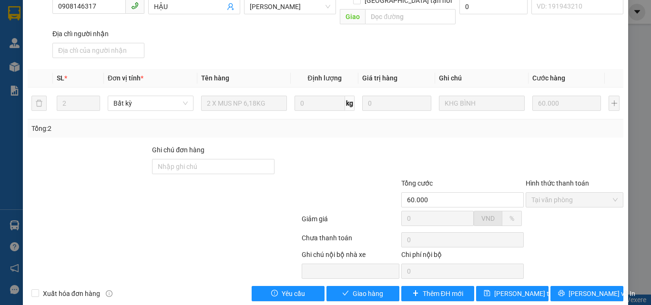
scroll to position [132, 0]
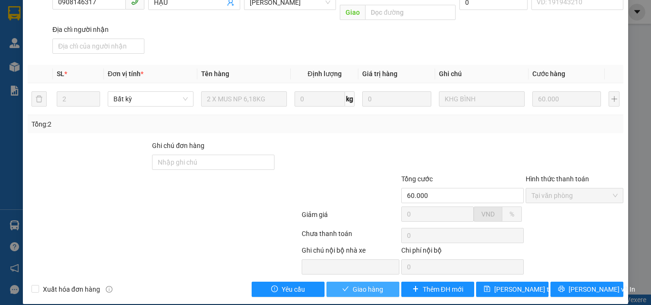
click at [370, 284] on span "Giao hàng" at bounding box center [367, 289] width 30 height 10
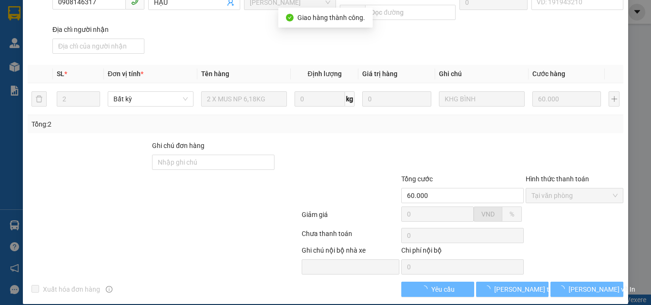
scroll to position [141, 0]
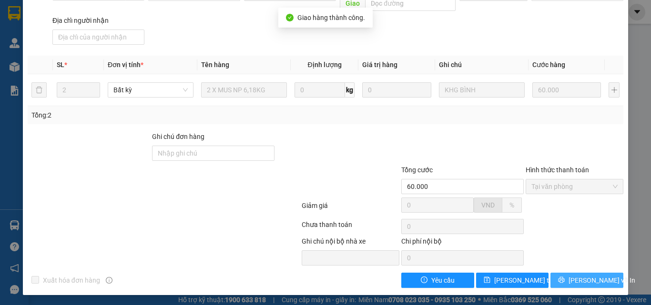
click at [573, 282] on span "[PERSON_NAME] và In" at bounding box center [601, 280] width 67 height 10
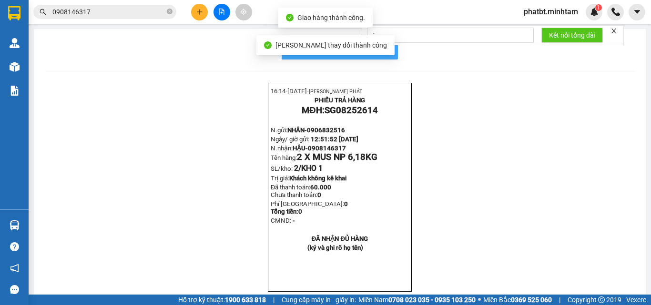
click at [385, 48] on span "In mẫu biên lai tự cấu hình" at bounding box center [346, 50] width 90 height 12
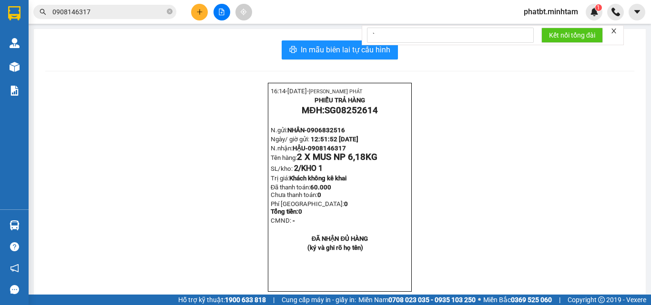
click at [198, 12] on icon "plus" at bounding box center [199, 12] width 7 height 7
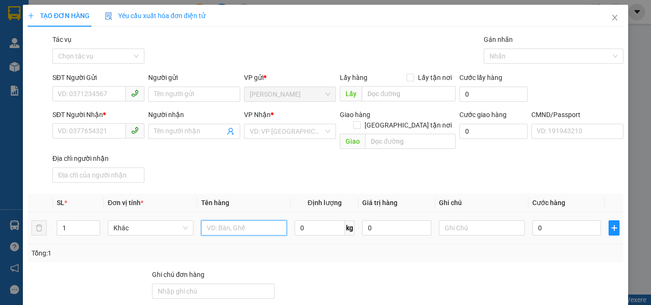
click at [238, 220] on input "text" at bounding box center [244, 227] width 86 height 15
type input "1 XỐP ĐỎ NP"
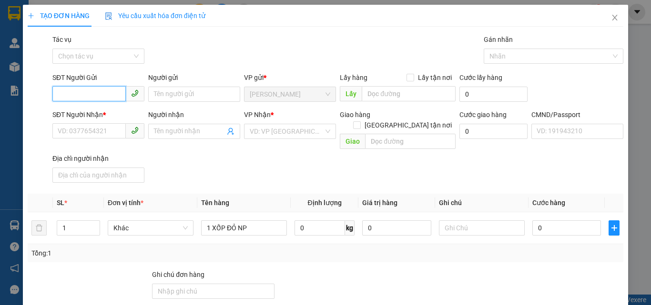
click at [91, 92] on input "SĐT Người Gửi" at bounding box center [88, 93] width 73 height 15
click at [105, 110] on div "0334054544 - TUYỀN" at bounding box center [98, 113] width 80 height 10
type input "0334054544"
type input "TUYỀN"
type input "0987837827"
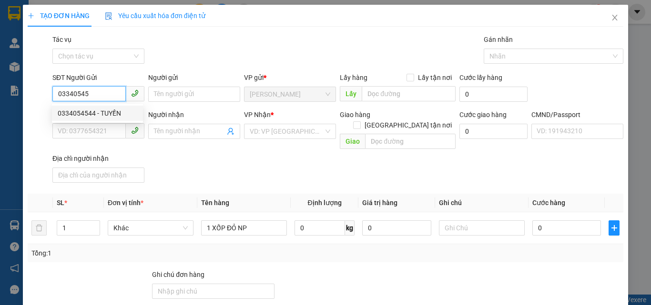
type input "PHÚC"
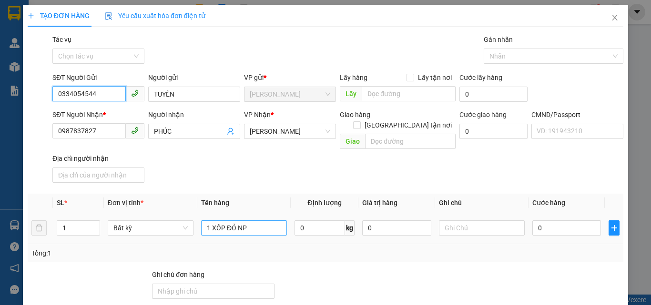
type input "0334054544"
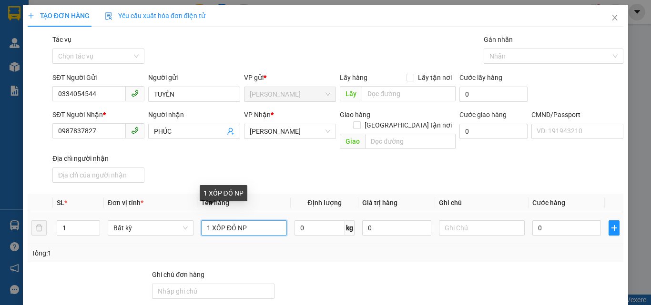
click at [269, 220] on input "1 XỐP ĐỎ NP" at bounding box center [244, 227] width 86 height 15
type input "1 XỐP ĐỎ NP ([GEOGRAPHIC_DATA])"
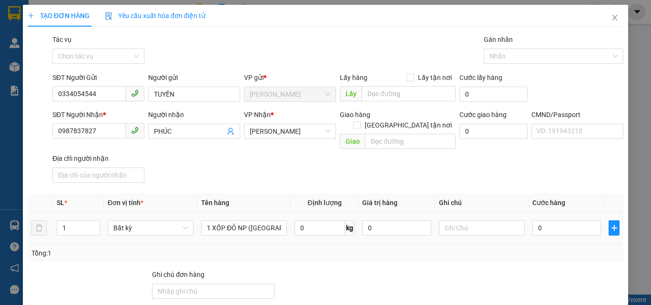
click at [479, 229] on td at bounding box center [481, 228] width 93 height 32
click at [477, 220] on input "text" at bounding box center [482, 227] width 86 height 15
click at [460, 222] on input "text" at bounding box center [482, 227] width 86 height 15
click at [461, 220] on input "19H30 HÁT" at bounding box center [482, 227] width 86 height 15
type input "19H30 PHÁT"
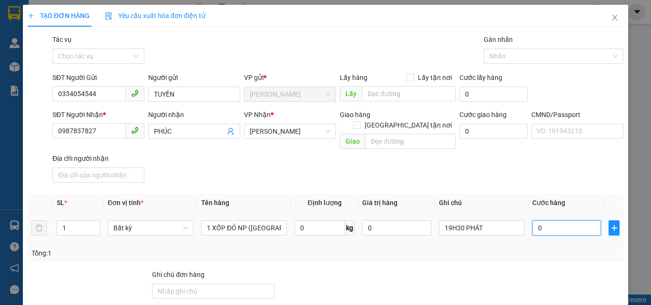
click at [541, 220] on input "0" at bounding box center [566, 227] width 69 height 15
type input "2"
type input "20"
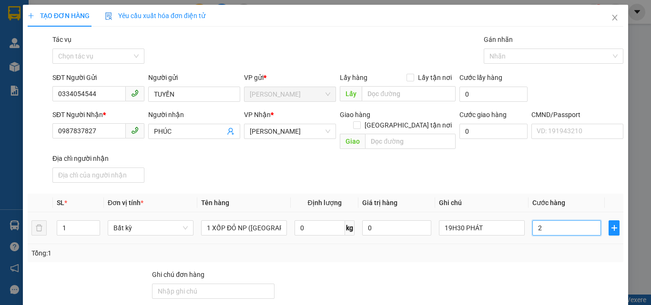
type input "20"
type input "20.000"
click at [510, 155] on div "SĐT Người Nhận * 0987837827 Người nhận PHÚC VP Nhận * [PERSON_NAME] hàng Giao t…" at bounding box center [337, 148] width 574 height 77
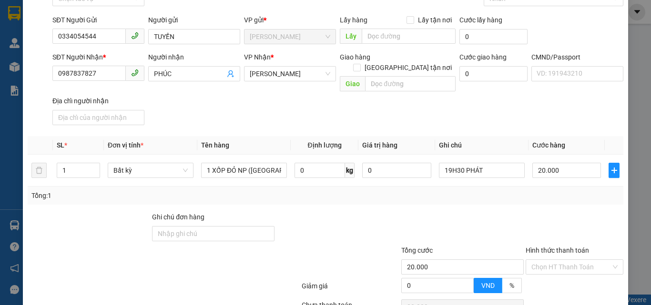
scroll to position [129, 0]
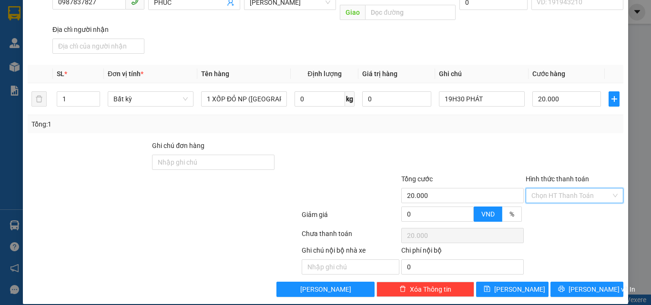
click at [548, 189] on input "Hình thức thanh toán" at bounding box center [571, 196] width 80 height 14
click at [548, 200] on div "Tại văn phòng" at bounding box center [568, 204] width 85 height 10
type input "0"
click at [571, 282] on button "[PERSON_NAME] và In" at bounding box center [586, 289] width 73 height 15
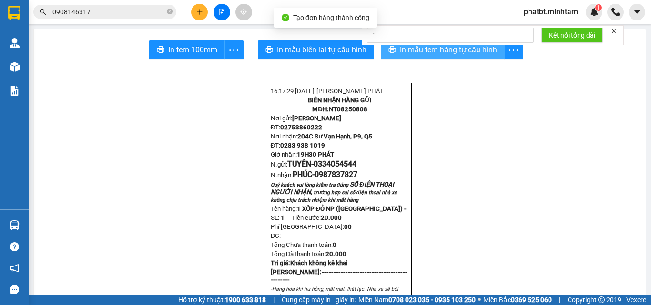
click at [416, 56] on button "In mẫu tem hàng tự cấu hình" at bounding box center [443, 49] width 124 height 19
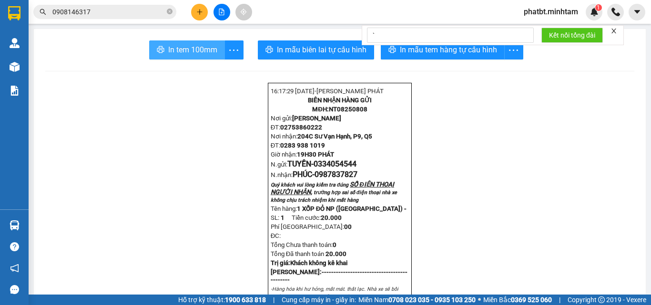
click at [208, 53] on span "In tem 100mm" at bounding box center [192, 50] width 49 height 12
click at [198, 9] on icon "plus" at bounding box center [199, 12] width 7 height 7
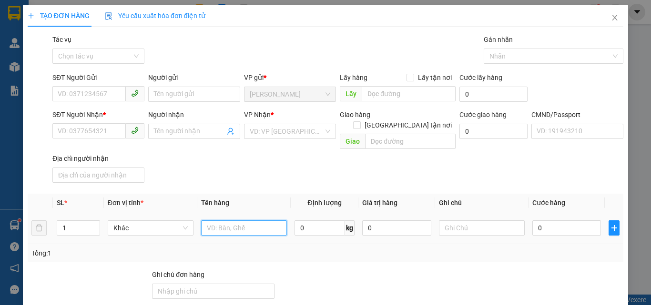
click at [221, 220] on input "text" at bounding box center [244, 227] width 86 height 15
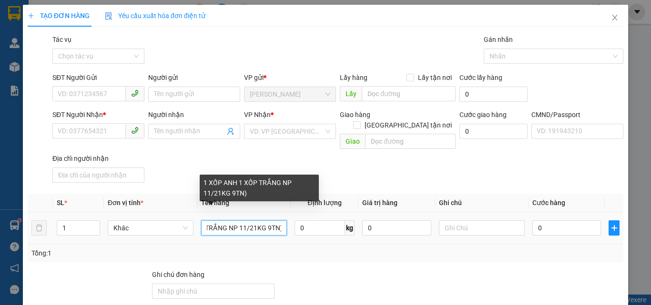
click at [262, 220] on input "1 XỐP ANH 1 XỐP TRẮNG NP 11/21KG 9TN)" at bounding box center [244, 227] width 86 height 15
click at [265, 220] on input "1 XỐP ANH 1 XỐP TRẮNG NP 11/21KG 9TN)" at bounding box center [244, 227] width 86 height 15
click at [268, 220] on input "1 XỐP ANH 1 XỐP TRẮNG NP 11/21KG 9TN)" at bounding box center [244, 227] width 86 height 15
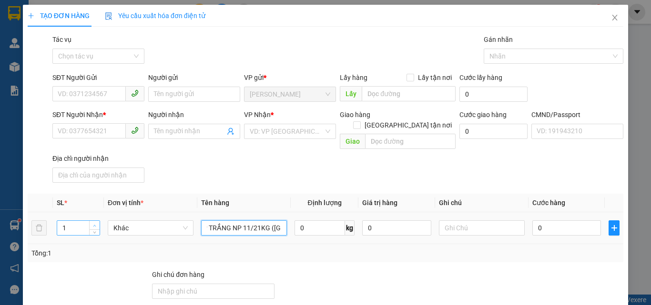
type input "1 XỐP ANH 1 XỐP TRẮNG NP 11/21KG ([GEOGRAPHIC_DATA])"
type input "2"
click at [90, 221] on span "Increase Value" at bounding box center [94, 225] width 10 height 9
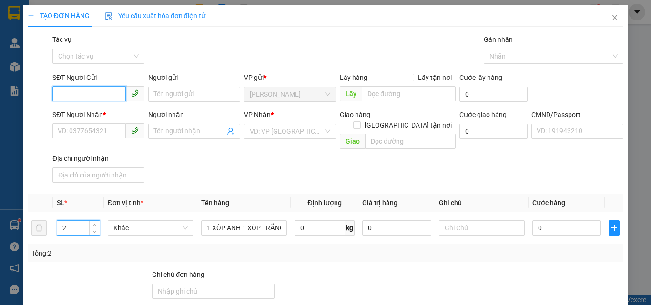
click at [79, 98] on input "SĐT Người Gửi" at bounding box center [88, 93] width 73 height 15
type input "0903644624"
click at [90, 110] on div "0903644624 - BO" at bounding box center [98, 113] width 80 height 10
type input "BO"
type input "0909044362"
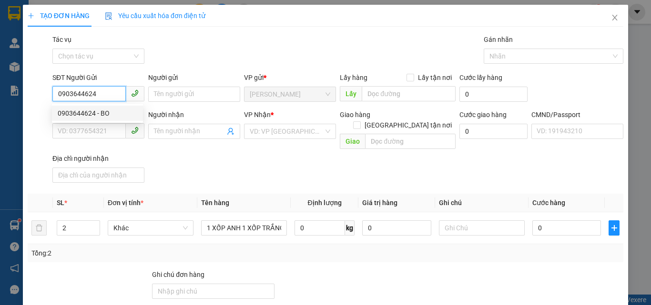
type input "CHỊ 7"
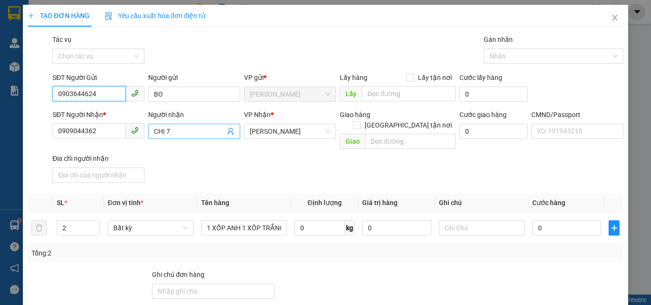
type input "0903644624"
click at [231, 132] on icon "user-add" at bounding box center [231, 132] width 8 height 8
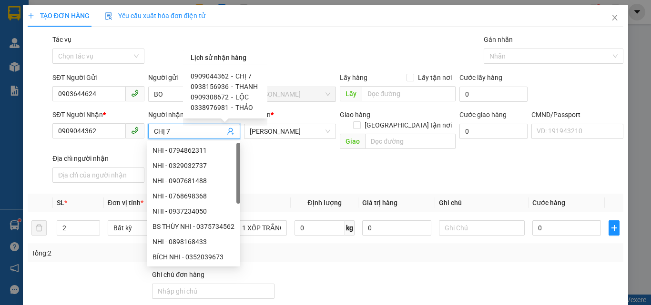
click at [216, 96] on span "0909308672" at bounding box center [209, 97] width 38 height 8
type input "0909308672"
type input "LỘC"
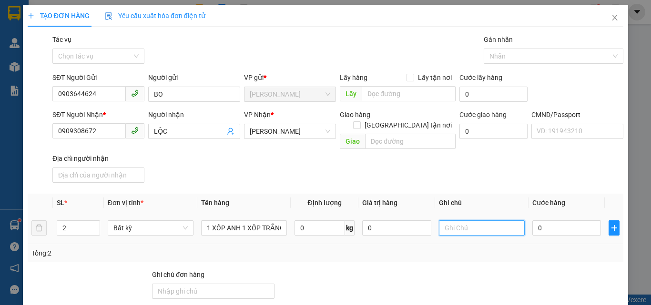
click at [479, 220] on input "text" at bounding box center [482, 227] width 86 height 15
type input "8H MAI PHÁT"
click at [563, 224] on div "0" at bounding box center [566, 228] width 69 height 19
click at [562, 223] on input "0" at bounding box center [566, 227] width 69 height 15
type input "7"
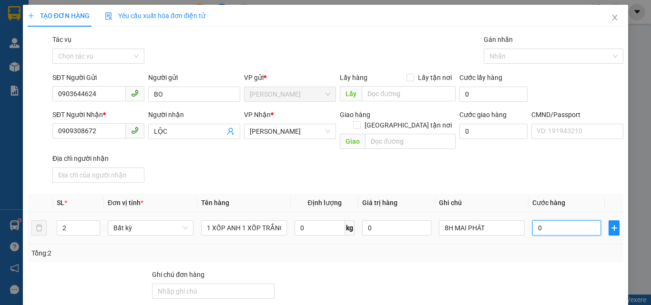
type input "7"
type input "70"
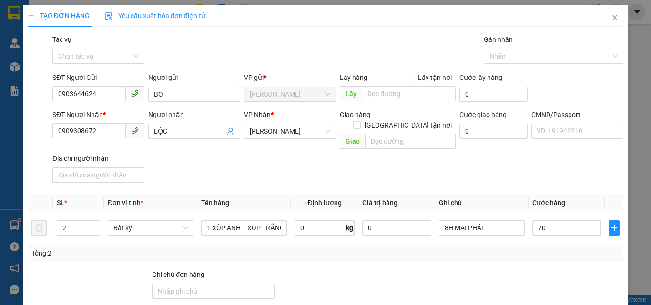
type input "70.000"
click at [501, 165] on div "SĐT Người Nhận * 0909308672 Người nhận LỘC VP Nhận * [PERSON_NAME] hàng [GEOGRA…" at bounding box center [337, 148] width 574 height 77
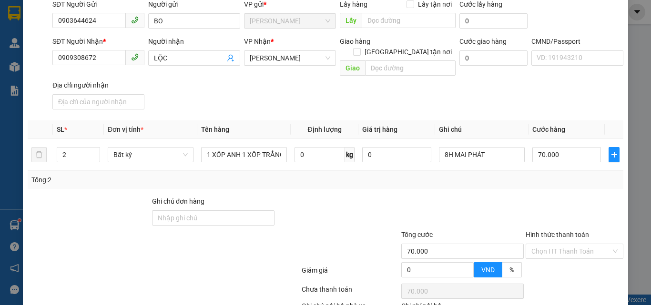
scroll to position [129, 0]
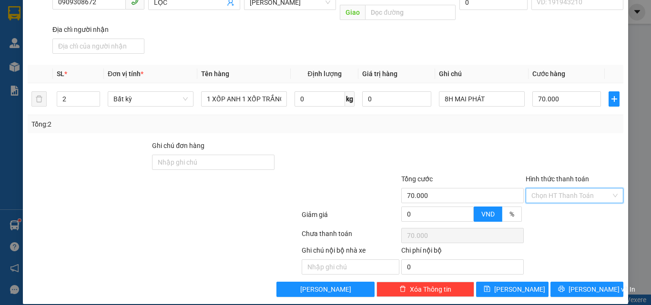
click at [533, 189] on input "Hình thức thanh toán" at bounding box center [571, 196] width 80 height 14
click at [542, 202] on div "Tại văn phòng" at bounding box center [568, 204] width 85 height 10
type input "0"
click at [571, 282] on button "[PERSON_NAME] và In" at bounding box center [586, 289] width 73 height 15
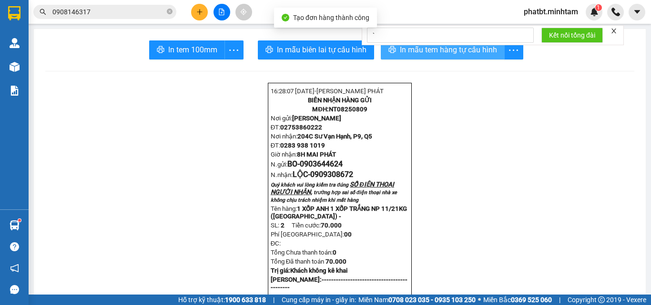
click at [424, 53] on span "In mẫu tem hàng tự cấu hình" at bounding box center [448, 50] width 97 height 12
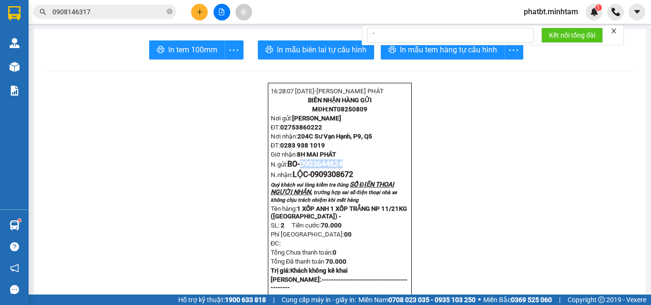
drag, startPoint x: 300, startPoint y: 177, endPoint x: 346, endPoint y: 178, distance: 46.7
click at [346, 169] on p "N.gửi: BO- 0903644624" at bounding box center [340, 164] width 138 height 9
copy span "0903644624"
click at [170, 14] on icon "close-circle" at bounding box center [170, 12] width 6 height 6
paste input "0903644624"
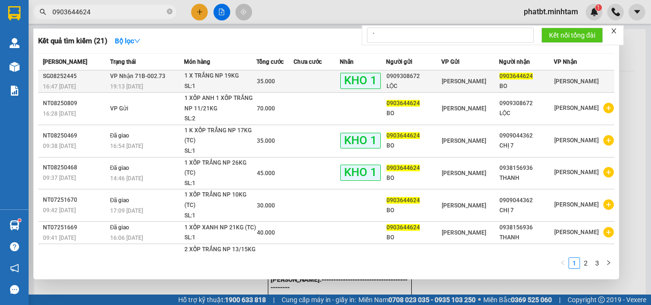
type input "0903644624"
click at [200, 78] on div "1 X TRẮNG NP 19KG" at bounding box center [219, 76] width 71 height 10
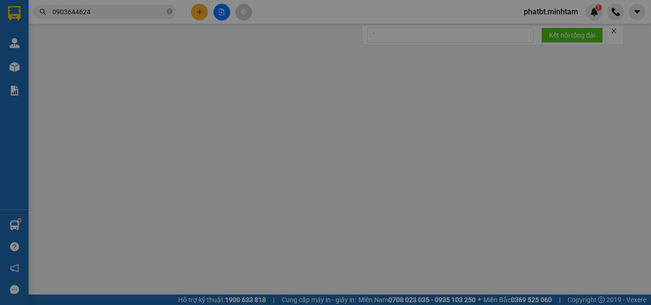
type input "0909308672"
type input "LỘC"
type input "0903644624"
type input "BO"
type input "KBM"
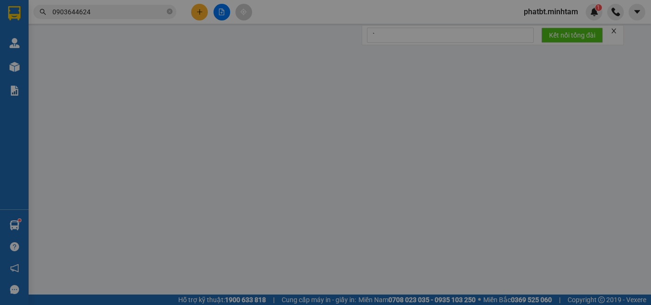
type input "35.000"
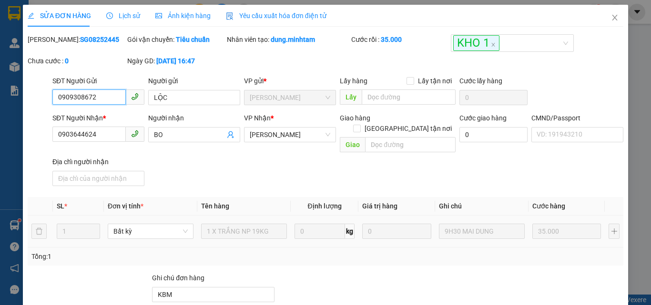
scroll to position [132, 0]
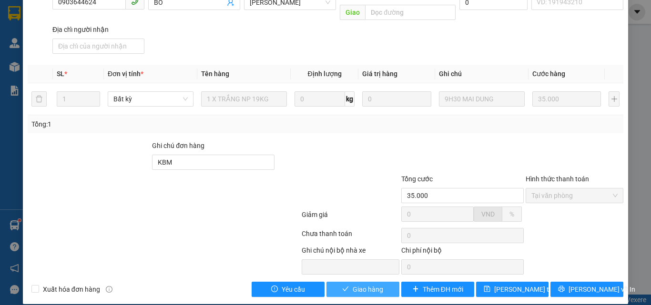
click at [380, 282] on button "Giao hàng" at bounding box center [362, 289] width 73 height 15
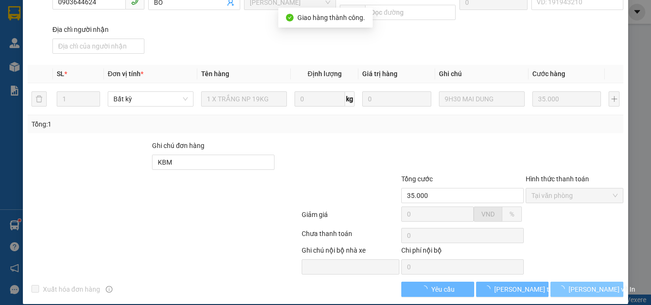
scroll to position [141, 0]
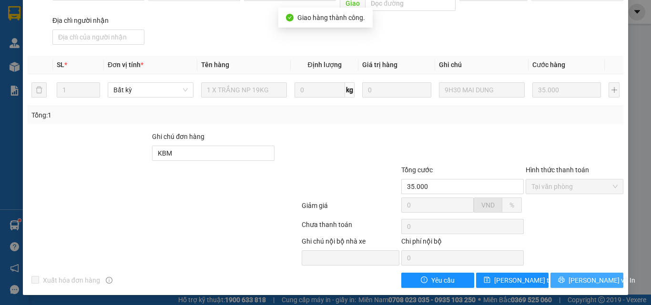
click at [573, 281] on span "[PERSON_NAME] và In" at bounding box center [601, 280] width 67 height 10
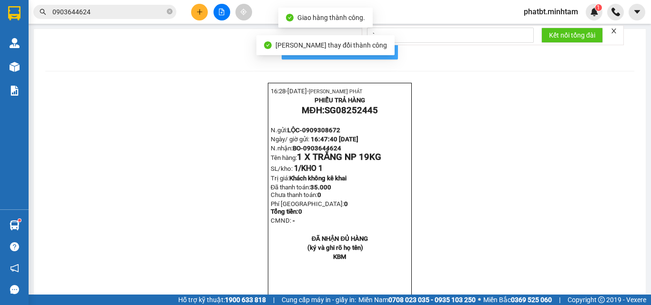
click at [384, 51] on span "In mẫu biên lai tự cấu hình" at bounding box center [346, 50] width 90 height 12
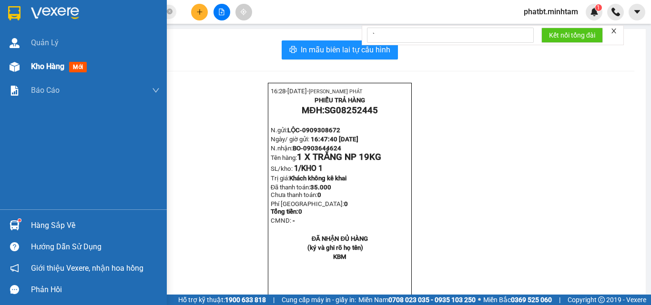
click at [42, 74] on div "Kho hàng mới" at bounding box center [95, 67] width 129 height 24
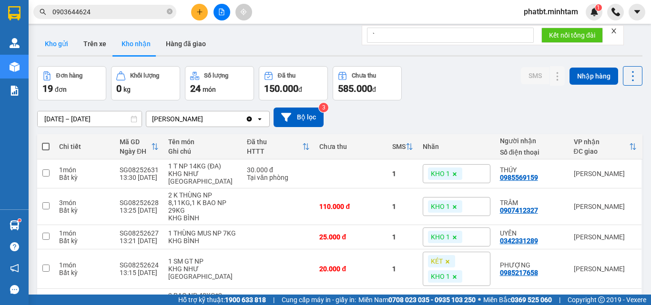
click at [52, 41] on button "Kho gửi" at bounding box center [56, 43] width 39 height 23
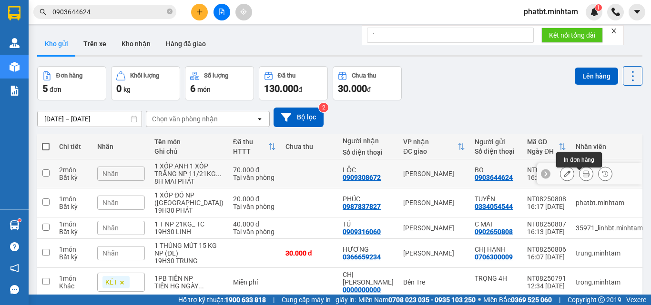
click at [579, 176] on button at bounding box center [585, 174] width 13 height 17
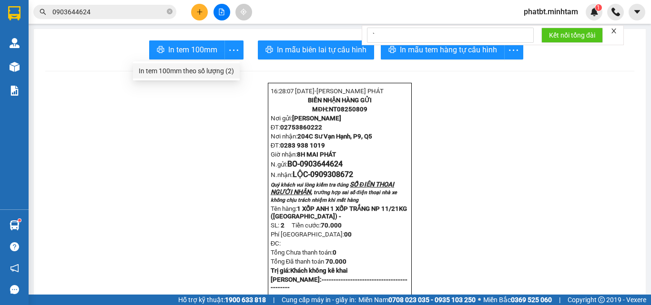
click at [222, 72] on div "In tem 100mm theo số lượng (2)" at bounding box center [186, 71] width 95 height 10
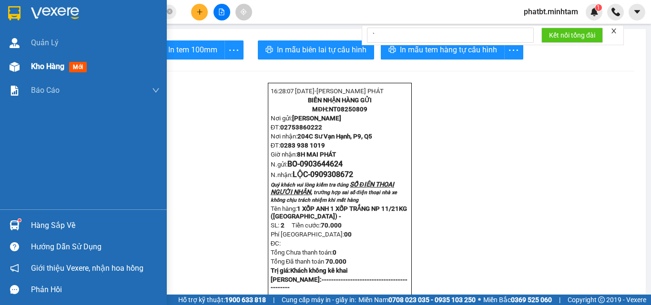
click at [46, 66] on span "Kho hàng" at bounding box center [47, 66] width 33 height 9
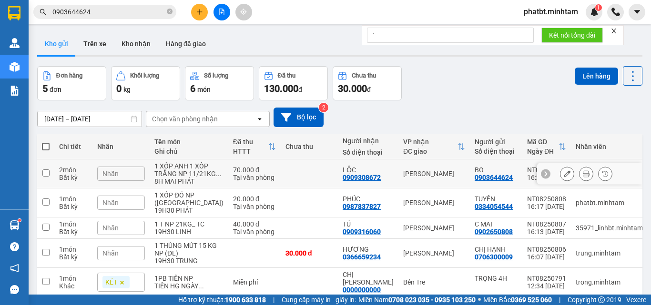
click at [563, 177] on icon at bounding box center [566, 173] width 7 height 7
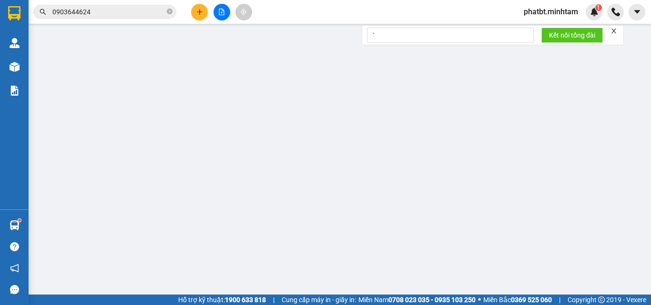
type input "0903644624"
type input "BO"
type input "0909308672"
type input "LỘC"
type input "70.000"
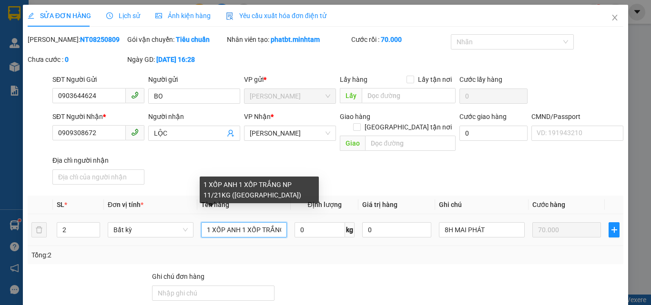
click at [225, 222] on input "1 XỐP ANH 1 XỐP TRẮNG NP 11/21KG ([GEOGRAPHIC_DATA])" at bounding box center [244, 229] width 86 height 15
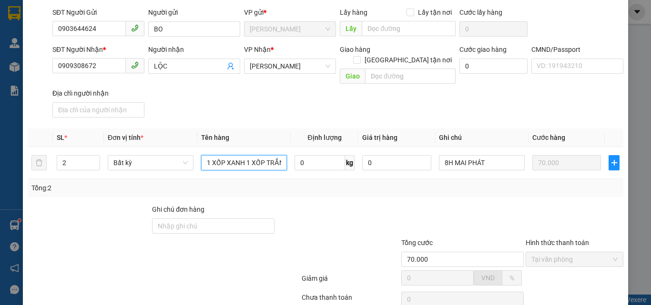
scroll to position [131, 0]
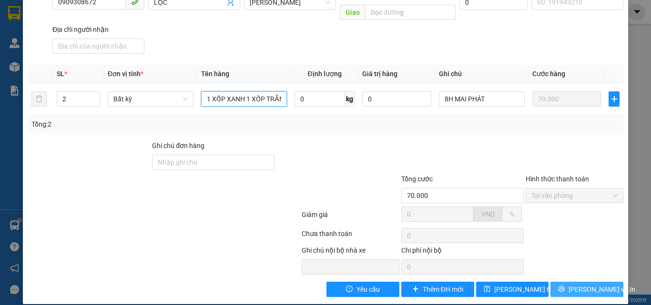
type input "1 XỐP XANH 1 XỐP TRẮNG NP 11/21KG ([GEOGRAPHIC_DATA])"
click at [564, 286] on icon "printer" at bounding box center [561, 289] width 7 height 7
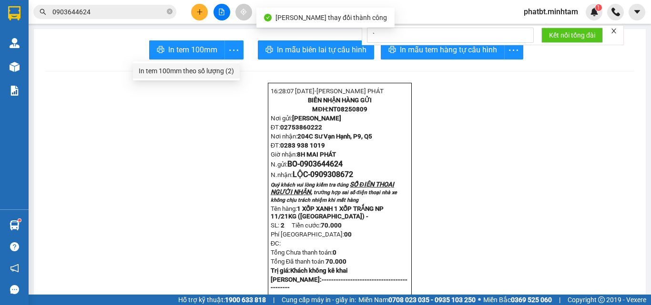
click at [219, 74] on div "In tem 100mm theo số lượng (2)" at bounding box center [186, 71] width 95 height 10
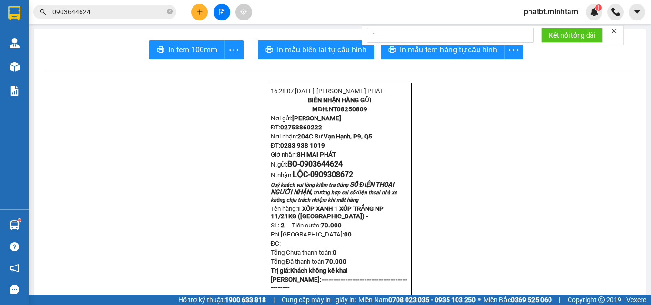
click at [199, 10] on icon "plus" at bounding box center [199, 12] width 7 height 7
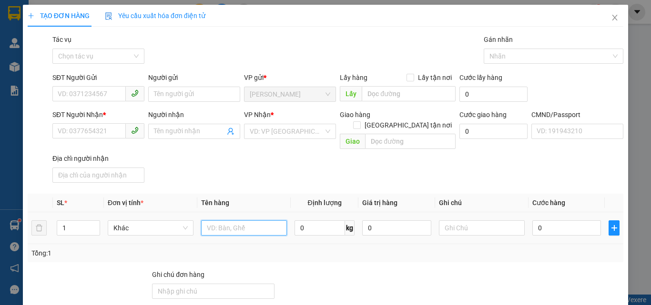
click at [246, 220] on input "text" at bounding box center [244, 227] width 86 height 15
type input "1 T MÚT NP 2KG (DVS)"
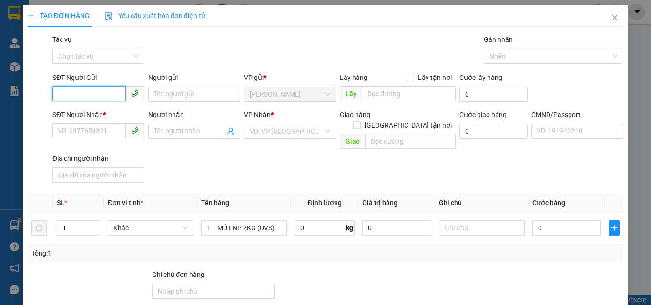
click at [101, 99] on input "SĐT Người Gửi" at bounding box center [88, 93] width 73 height 15
type input "0347283007"
click at [105, 111] on div "0347283007 - KHOA" at bounding box center [98, 113] width 80 height 10
type input "KHOA"
type input "0934577521"
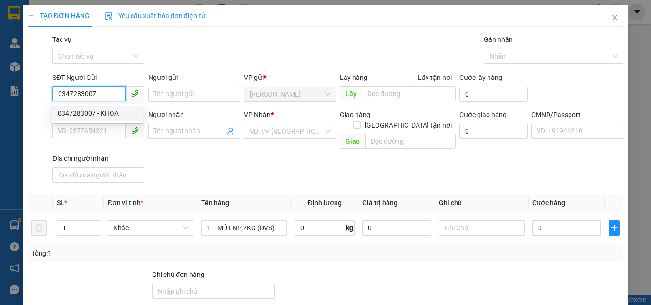
type input "BẢO"
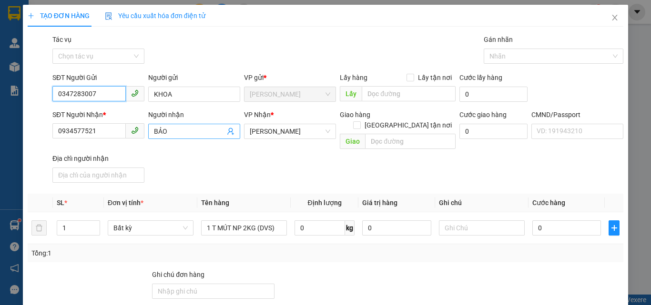
type input "0347283007"
click at [231, 133] on icon "user-add" at bounding box center [231, 132] width 8 height 8
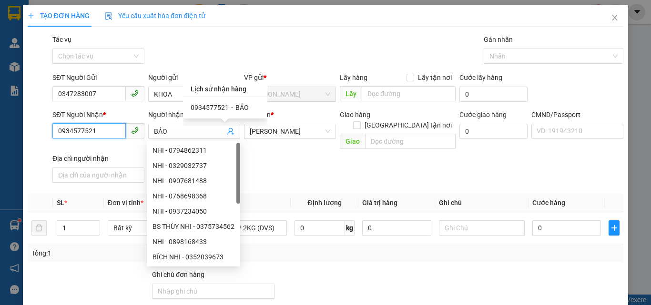
click at [94, 128] on input "0934577521" at bounding box center [88, 130] width 73 height 15
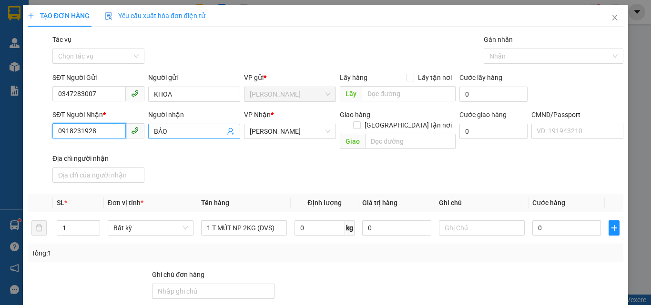
type input "0918231928"
click at [174, 129] on input "BẢO" at bounding box center [189, 131] width 71 height 10
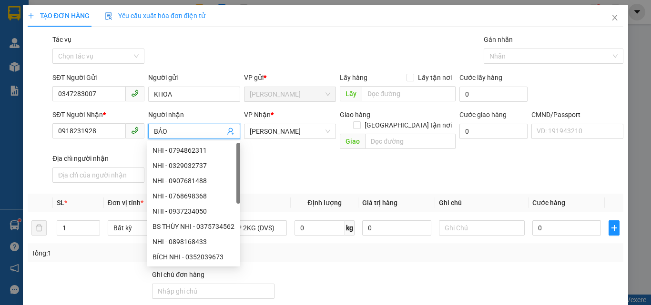
click at [174, 129] on input "BẢO" at bounding box center [189, 131] width 71 height 10
click at [101, 134] on input "0918231928" at bounding box center [88, 130] width 73 height 15
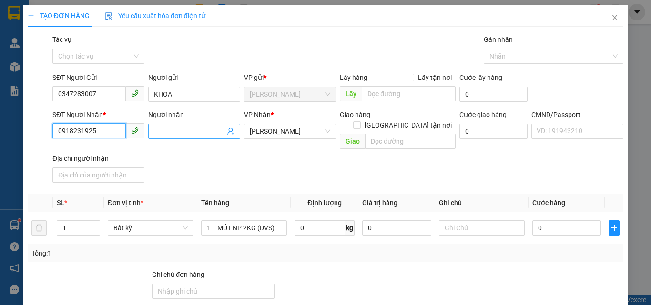
type input "0918231925"
click at [162, 126] on input "Người nhận" at bounding box center [189, 131] width 71 height 10
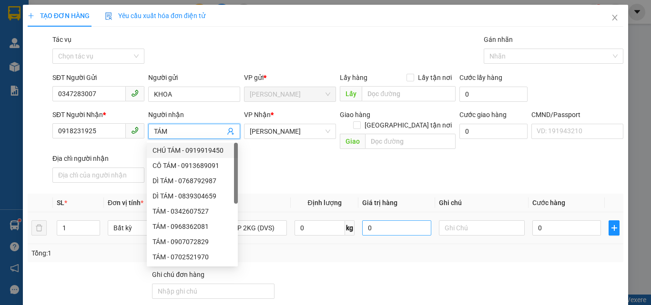
type input "TÁM"
click at [389, 220] on input "0" at bounding box center [396, 227] width 69 height 15
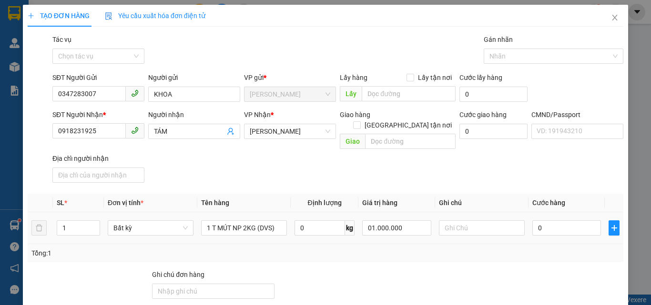
type input "1.000.000"
click at [415, 179] on div "Transit Pickup Surcharge Ids Transit Deliver Surcharge Ids Transit Deliver Surc…" at bounding box center [325, 230] width 595 height 392
click at [464, 223] on input "text" at bounding box center [482, 227] width 86 height 15
type input "19H30 PHÁT"
click at [557, 220] on input "0" at bounding box center [566, 227] width 69 height 15
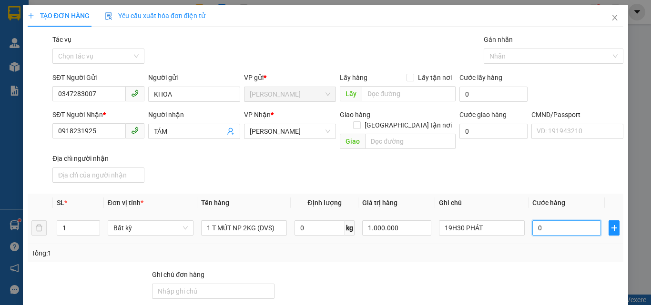
type input "2"
type input "20"
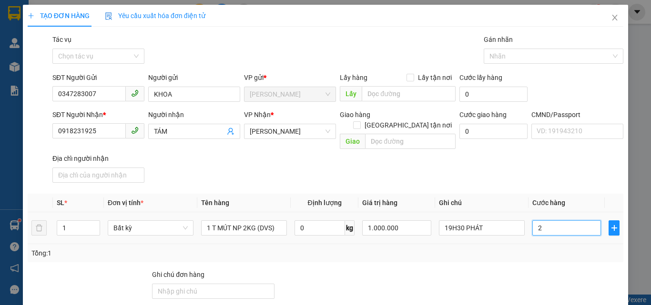
type input "20"
type input "20.000"
click at [521, 172] on div "SĐT Người Nhận * 0918231925 Người nhận TÁM VP Nhận * [PERSON_NAME] hàng [GEOGRA…" at bounding box center [337, 148] width 574 height 77
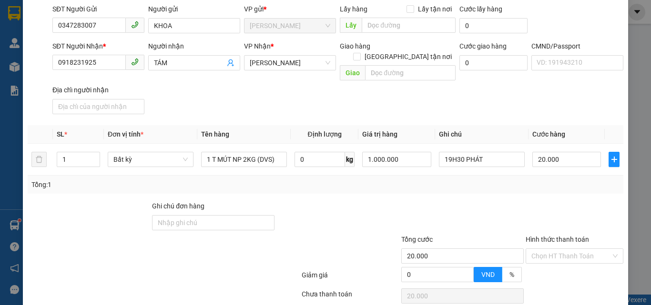
scroll to position [129, 0]
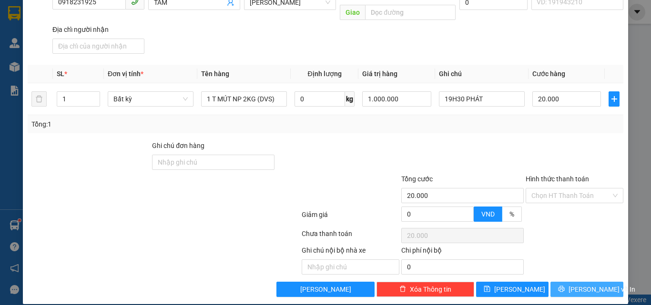
click at [572, 284] on span "[PERSON_NAME] và In" at bounding box center [601, 289] width 67 height 10
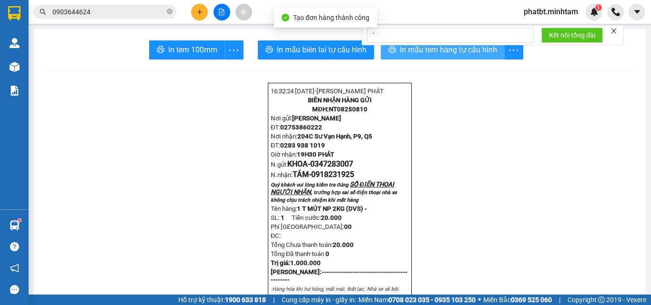
click at [424, 50] on span "In mẫu tem hàng tự cấu hình" at bounding box center [448, 50] width 97 height 12
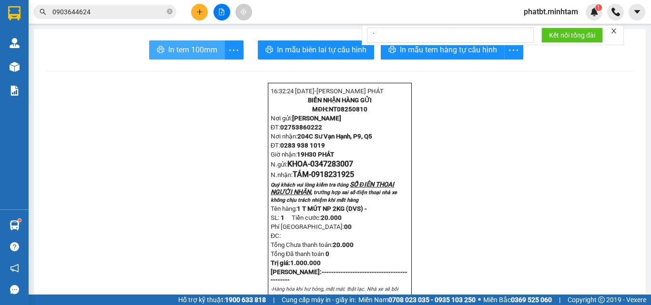
click at [185, 54] on span "In tem 100mm" at bounding box center [192, 50] width 49 height 12
click at [167, 10] on icon "close-circle" at bounding box center [170, 12] width 6 height 6
click at [141, 14] on input "text" at bounding box center [108, 12] width 112 height 10
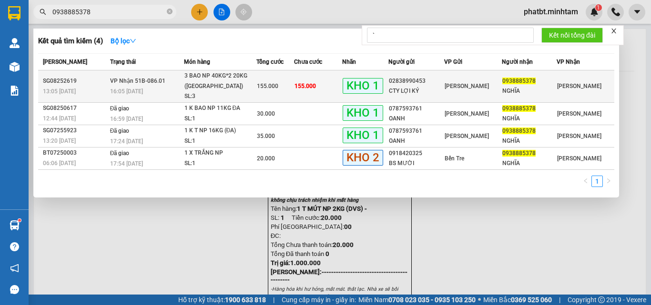
type input "0938885378"
click at [194, 85] on div "3 BAO NP 40KG*2 20KG ([GEOGRAPHIC_DATA])" at bounding box center [219, 81] width 71 height 20
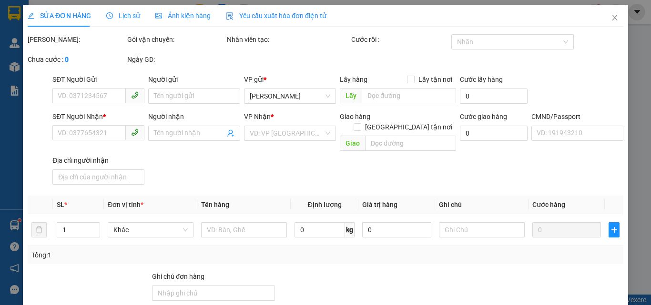
type input "02838990453"
type input "CTY LỢI KÝ"
type input "0938885378"
type input "NGHĨA"
type input "BM"
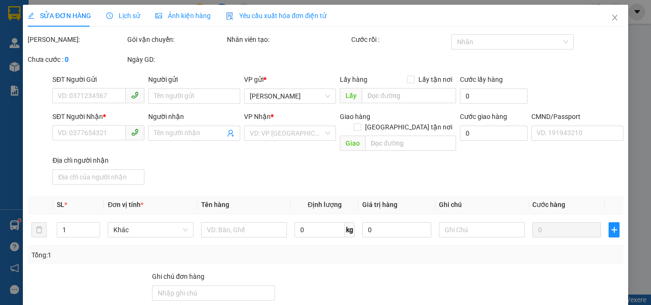
type input "155.000"
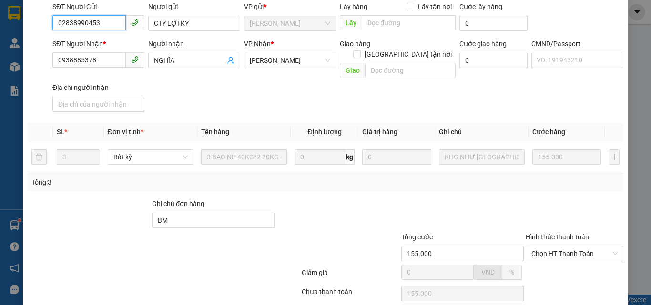
scroll to position [132, 0]
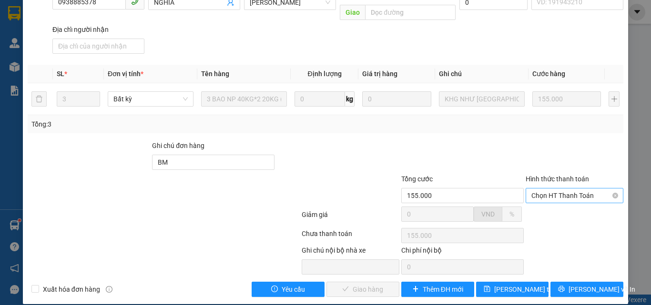
click at [541, 189] on span "Chọn HT Thanh Toán" at bounding box center [574, 196] width 86 height 14
click at [543, 201] on div "Tại văn phòng" at bounding box center [568, 204] width 85 height 10
type input "0"
click at [455, 140] on div at bounding box center [462, 156] width 124 height 33
click at [369, 284] on span "[PERSON_NAME] và Giao hàng" at bounding box center [389, 289] width 91 height 10
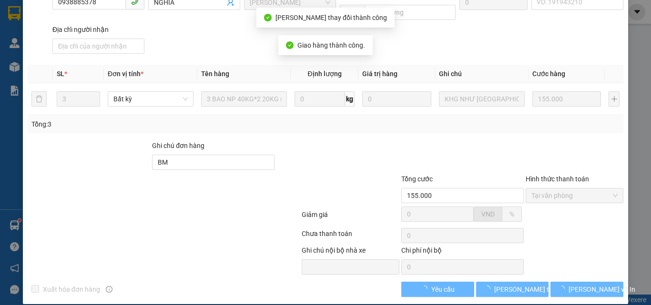
scroll to position [141, 0]
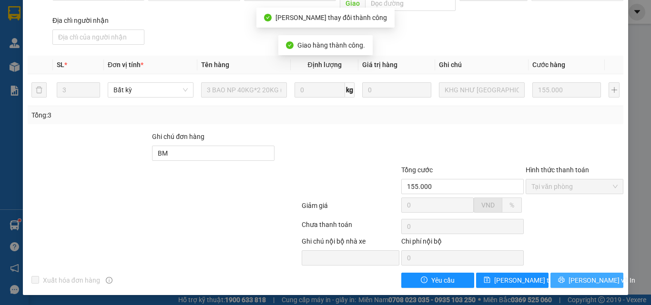
click at [581, 279] on span "[PERSON_NAME] và In" at bounding box center [601, 280] width 67 height 10
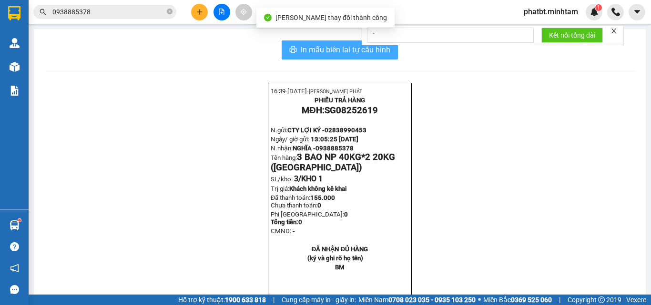
click at [385, 49] on span "In mẫu biên lai tự cấu hình" at bounding box center [346, 50] width 90 height 12
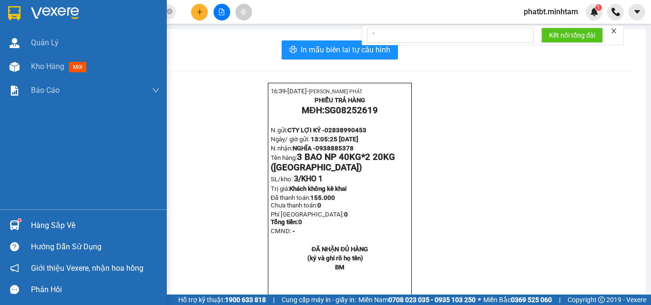
click at [39, 216] on div "Hàng sắp về" at bounding box center [83, 225] width 167 height 21
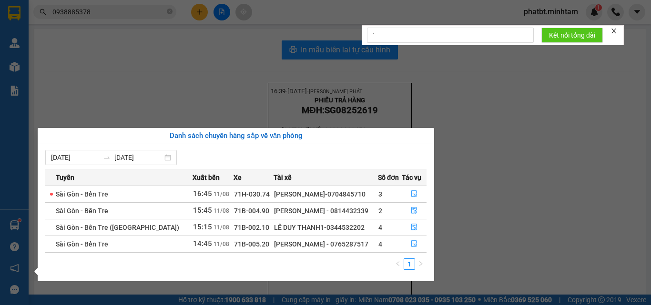
click at [214, 123] on section "Kết quả tìm kiếm ( 4 ) Bộ lọc Mã ĐH Trạng thái Món hàng Tổng cước Chưa cước Nhã…" at bounding box center [325, 152] width 651 height 305
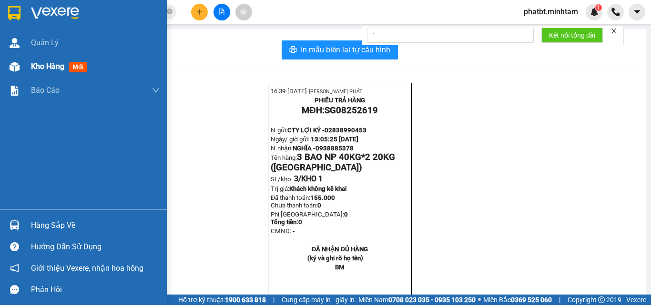
click at [34, 63] on span "Kho hàng" at bounding box center [47, 66] width 33 height 9
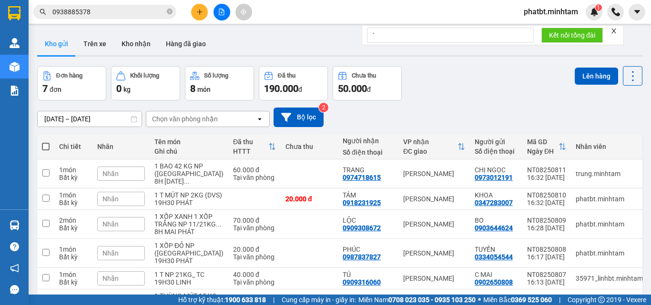
click at [59, 43] on button "Kho gửi" at bounding box center [56, 43] width 39 height 23
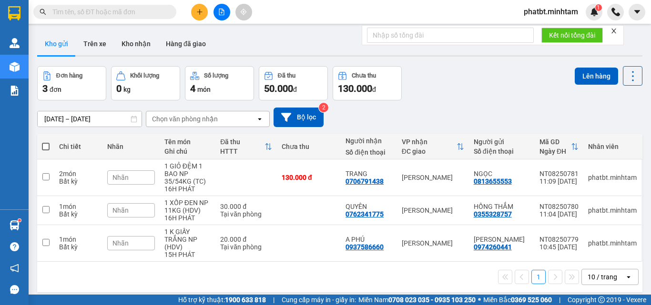
scroll to position [44, 0]
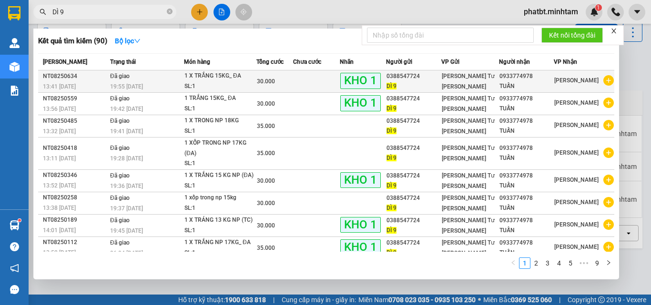
type input "DÌ 9"
click at [202, 80] on div "1 X TRẮNG 15KG_ ĐA" at bounding box center [219, 76] width 71 height 10
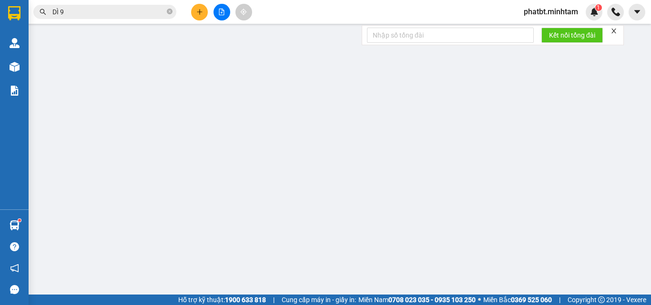
type input "0388547724"
type input "DÌ 9"
type input "0933774978"
type input "TUẤN"
type input "30.000"
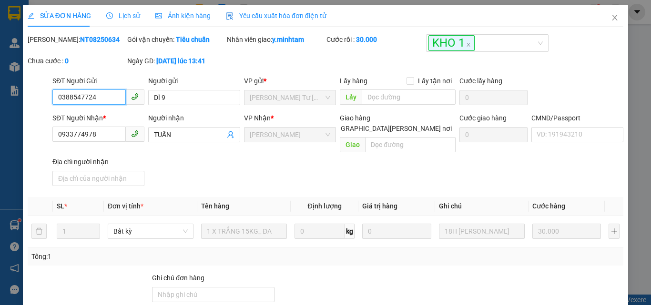
click at [108, 97] on input "0388547724" at bounding box center [88, 97] width 73 height 15
click at [611, 19] on icon "close" at bounding box center [615, 18] width 8 height 8
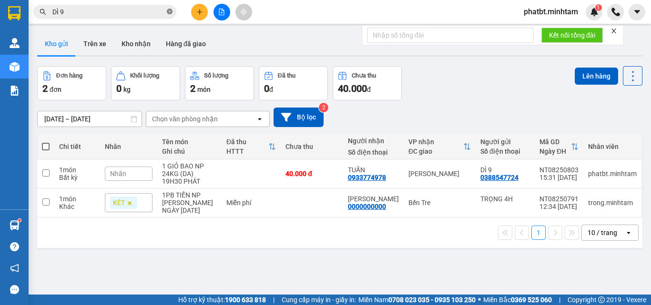
click at [167, 13] on icon "close-circle" at bounding box center [170, 12] width 6 height 6
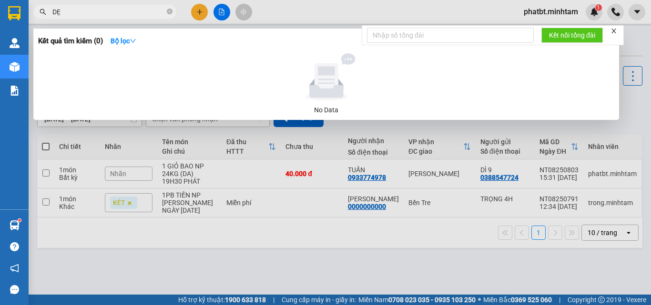
type input "D"
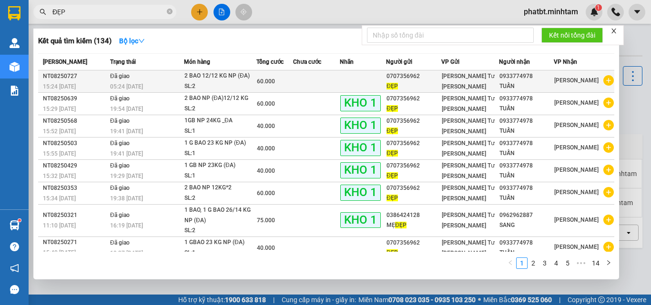
type input "ĐẸP"
click at [196, 80] on div "2 BAO 12/12 KG NP (ĐA)" at bounding box center [219, 76] width 71 height 10
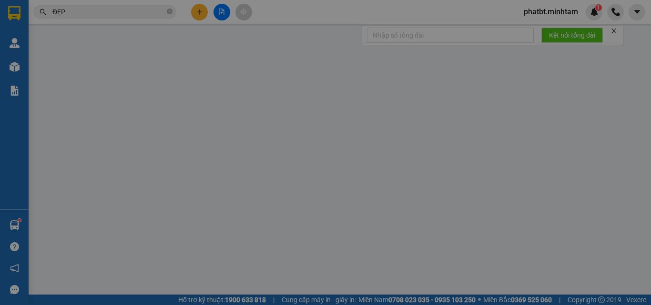
type input "0707356962"
type input "ĐẸP"
type input "0933774978"
type input "TUẤN"
type input "60.000"
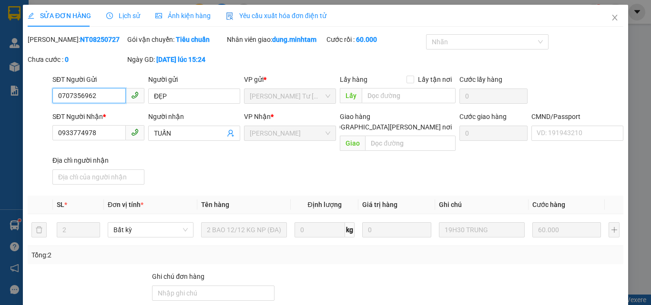
click at [100, 97] on input "0707356962" at bounding box center [88, 95] width 73 height 15
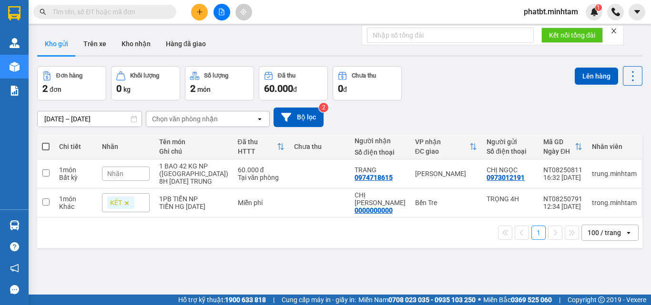
click at [150, 15] on input "text" at bounding box center [108, 12] width 112 height 10
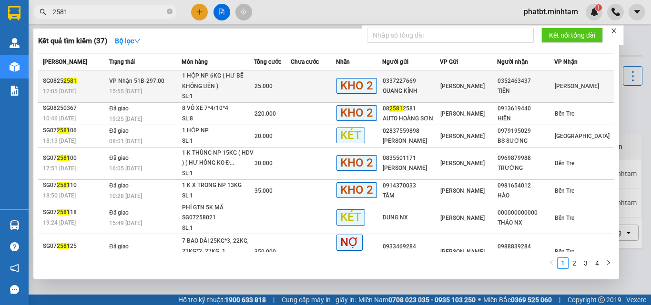
type input "2581"
click at [178, 85] on td "VP Nhận 51B-297.00 15:55 - 11/08" at bounding box center [144, 86] width 74 height 32
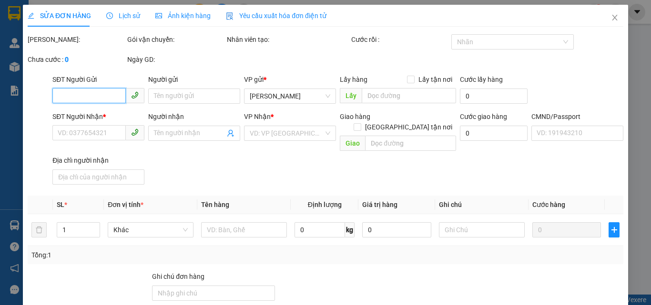
type input "0337227669"
type input "QUANG KÍNH"
type input "0352463437"
type input "TIÊN"
type input "NNN YC NHẬN 4H"
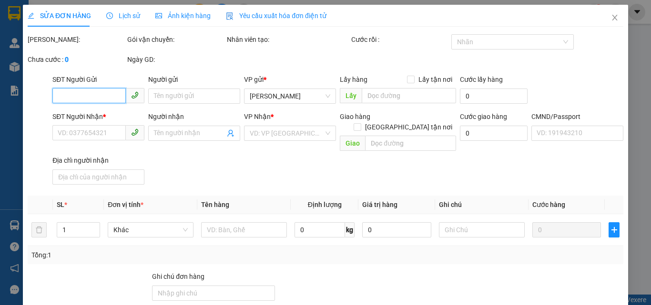
type input "25.000"
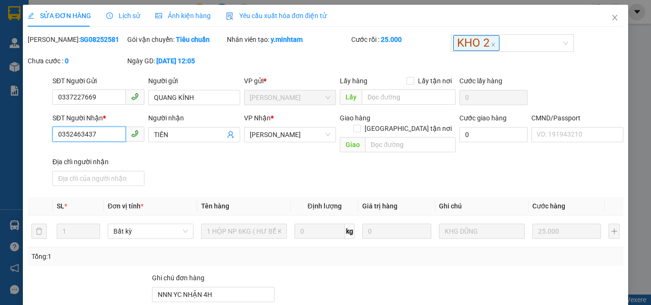
click at [110, 133] on input "0352463437" at bounding box center [88, 134] width 73 height 15
click at [111, 134] on input "0352463437" at bounding box center [88, 134] width 73 height 15
click at [112, 134] on input "0352463437" at bounding box center [88, 134] width 73 height 15
